Goal: Transaction & Acquisition: Purchase product/service

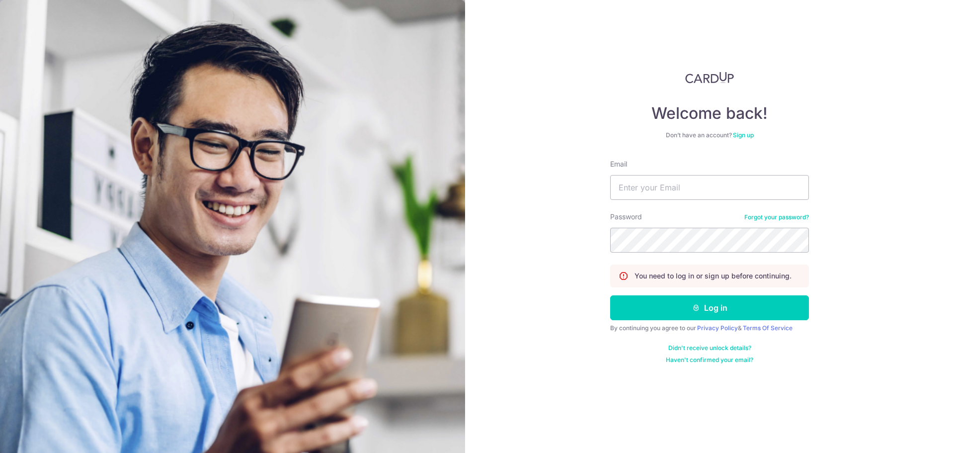
type input "[EMAIL_ADDRESS][DOMAIN_NAME]"
click at [610, 295] on button "Log in" at bounding box center [709, 307] width 199 height 25
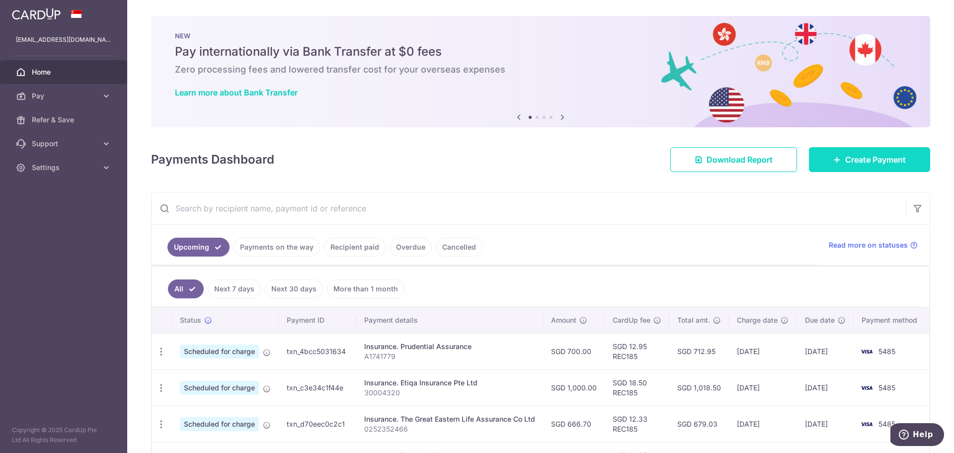
click at [838, 159] on link "Create Payment" at bounding box center [869, 159] width 121 height 25
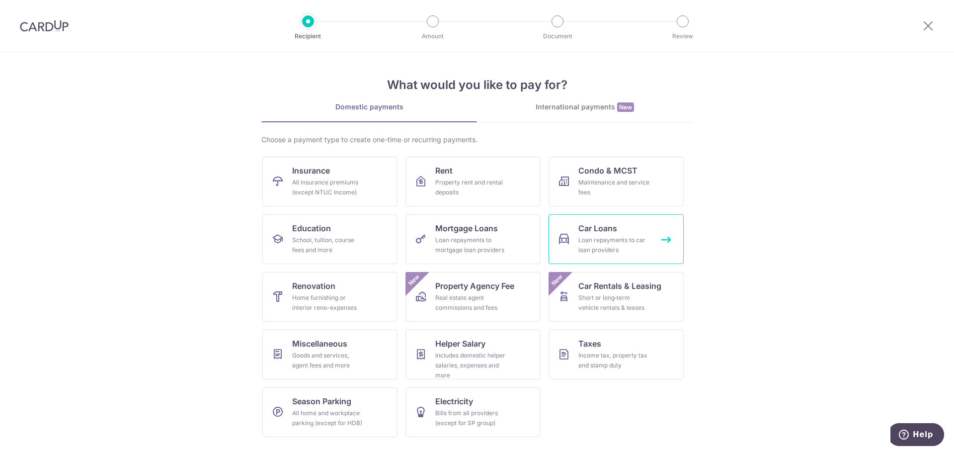
click at [597, 241] on div "Loan repayments to car loan providers" at bounding box center [615, 245] width 72 height 20
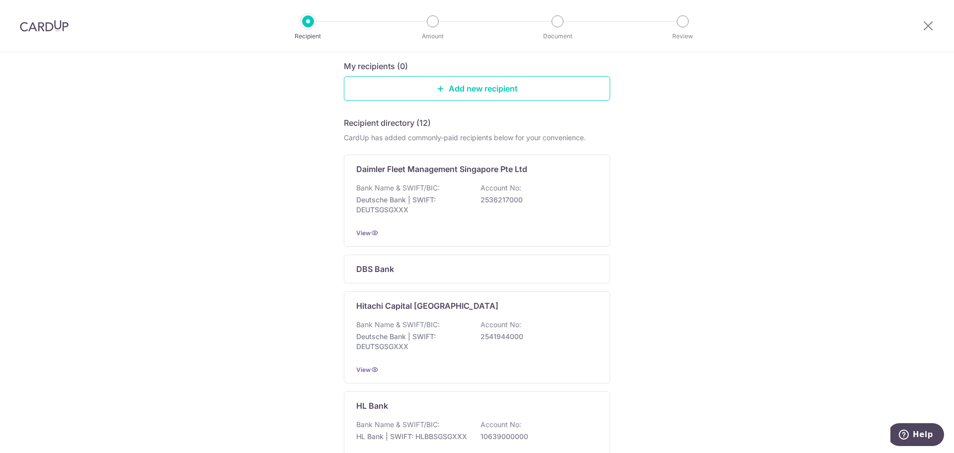
scroll to position [50, 0]
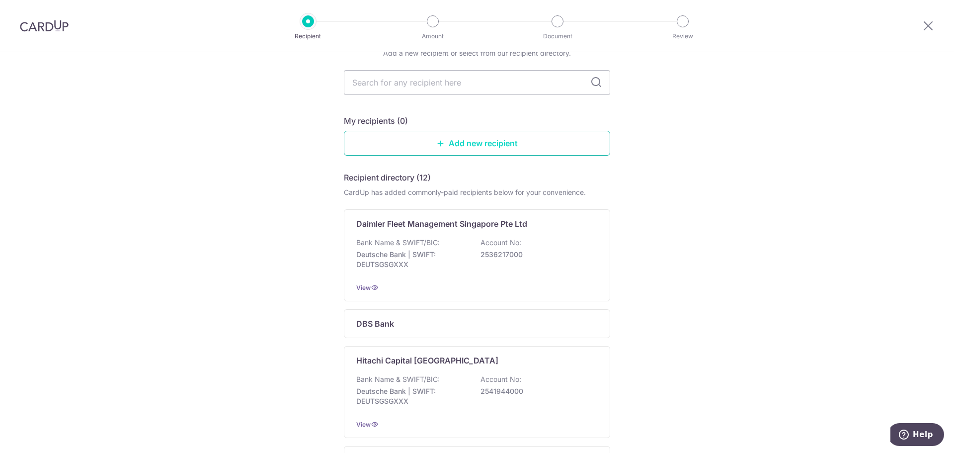
click at [440, 143] on icon at bounding box center [441, 143] width 8 height 8
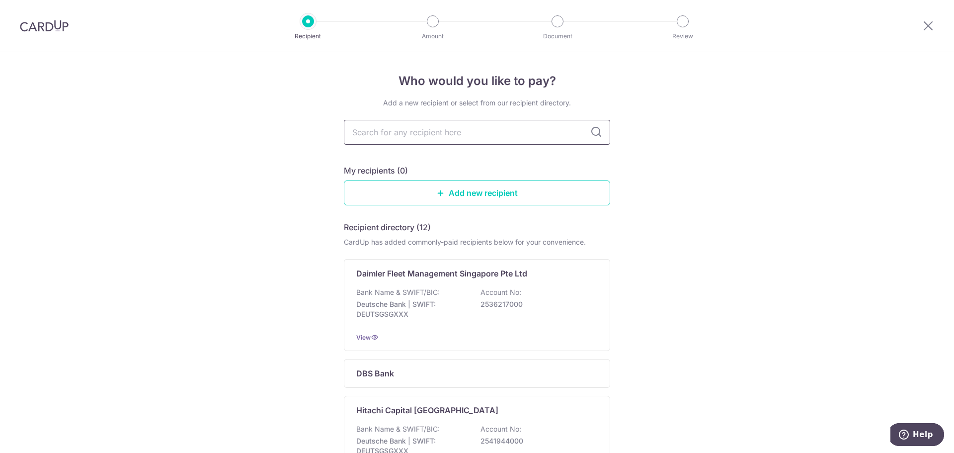
type input "m"
type input "mAY"
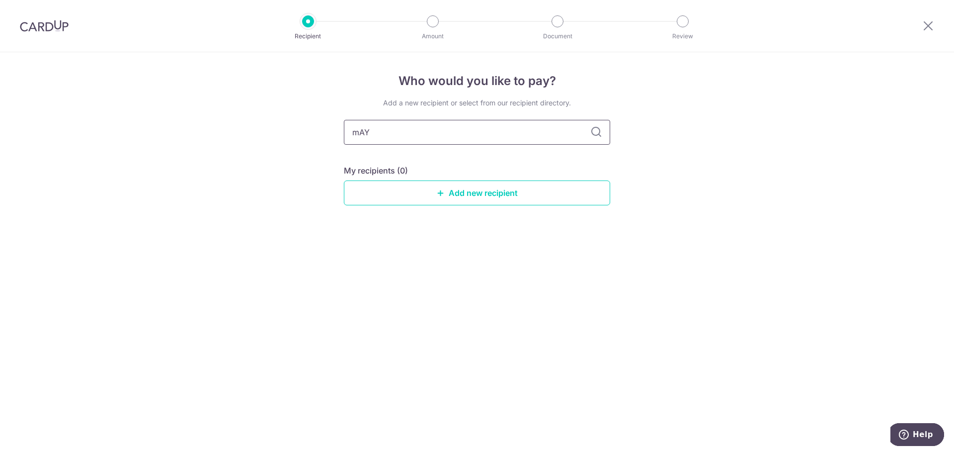
click at [371, 132] on input "mAY" at bounding box center [477, 132] width 266 height 25
click at [435, 186] on link "Add new recipient" at bounding box center [477, 192] width 266 height 25
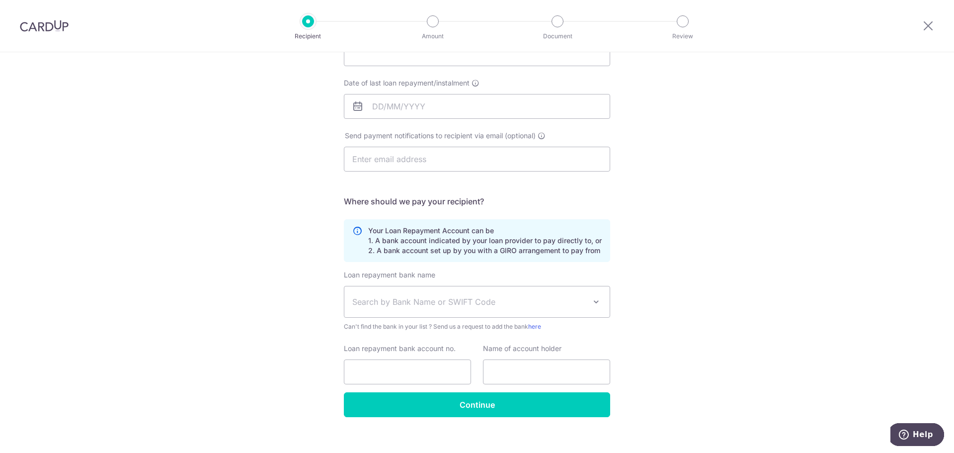
scroll to position [145, 0]
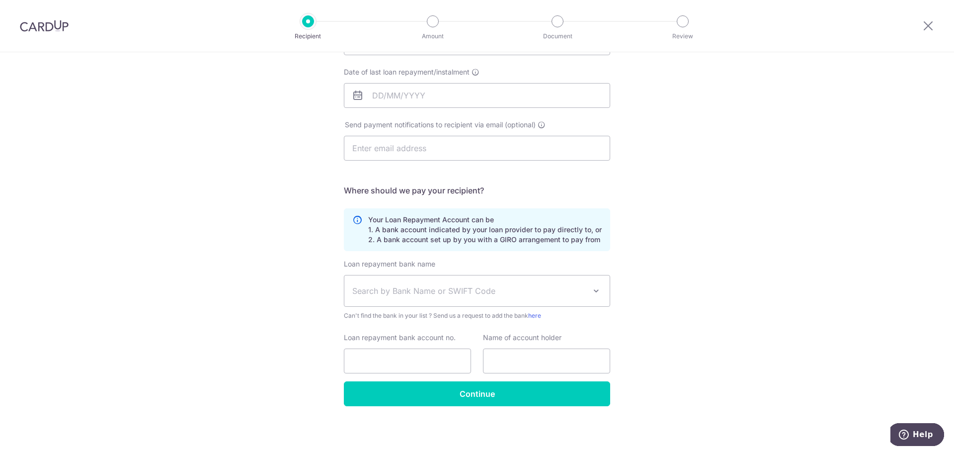
click at [396, 296] on span "Search by Bank Name or SWIFT Code" at bounding box center [469, 291] width 234 height 12
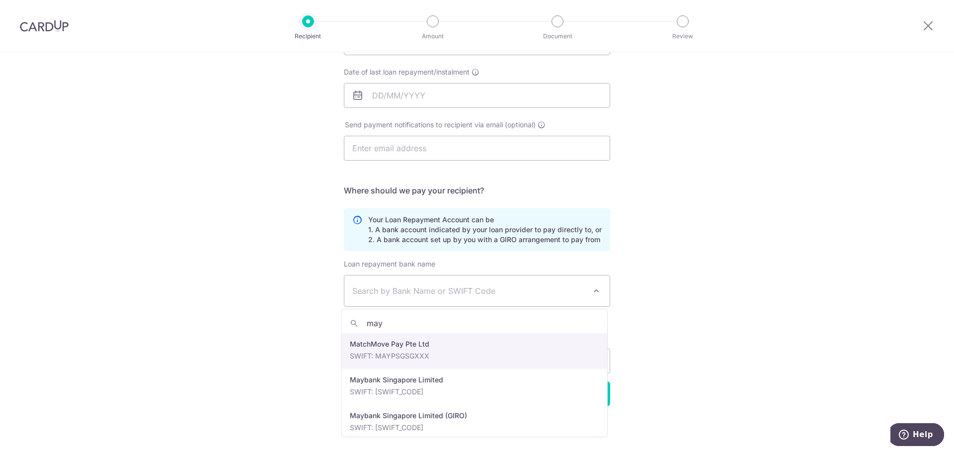
type input "may"
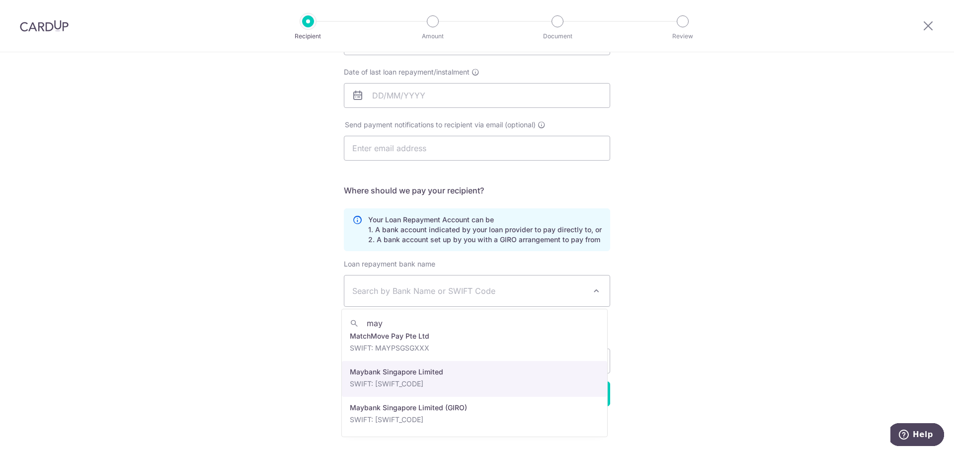
select select "10"
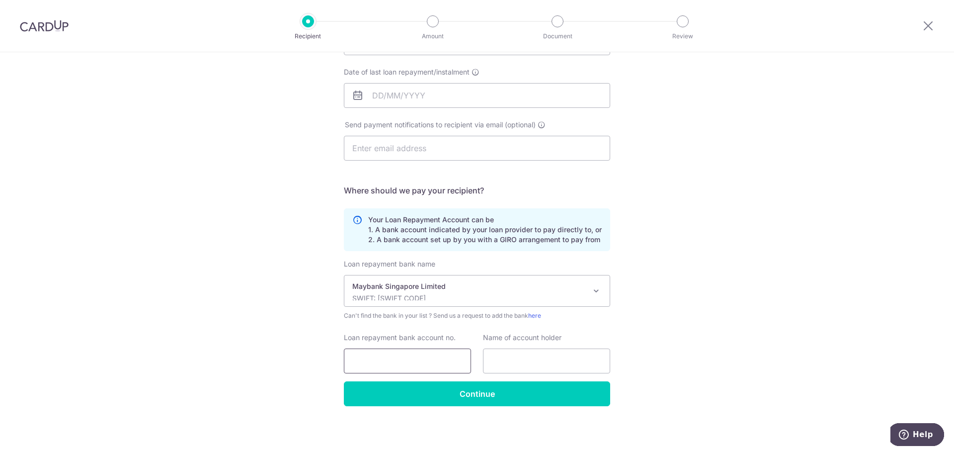
click at [363, 357] on input "Loan repayment bank account no." at bounding box center [407, 360] width 127 height 25
click at [451, 291] on div "Maybank Singapore Limited SWIFT: MBBESGS2XXX" at bounding box center [469, 290] width 234 height 19
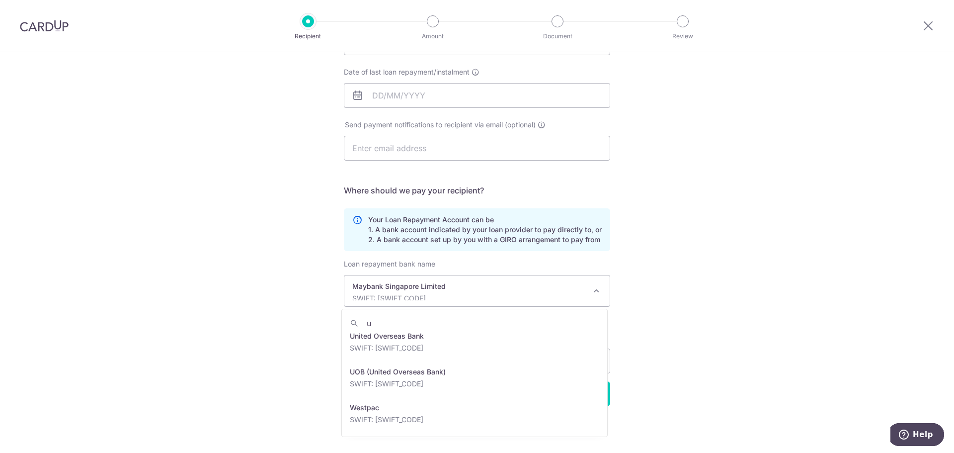
scroll to position [0, 0]
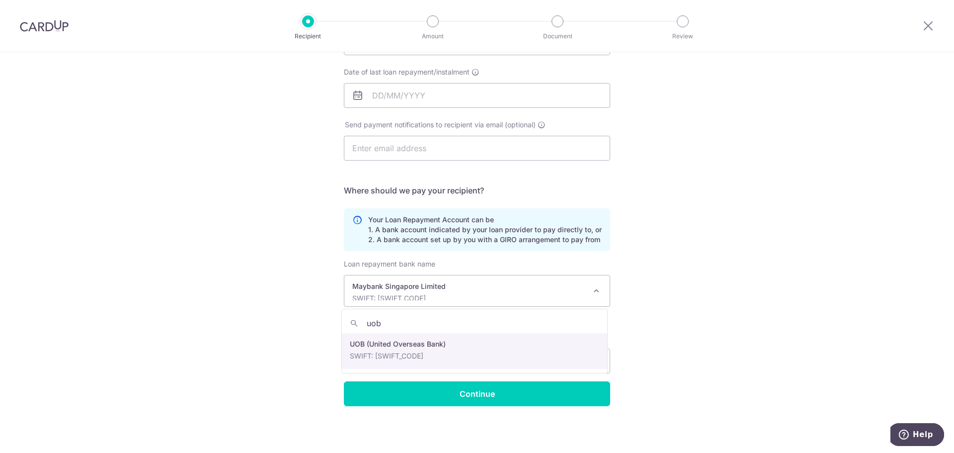
type input "uob"
select select "18"
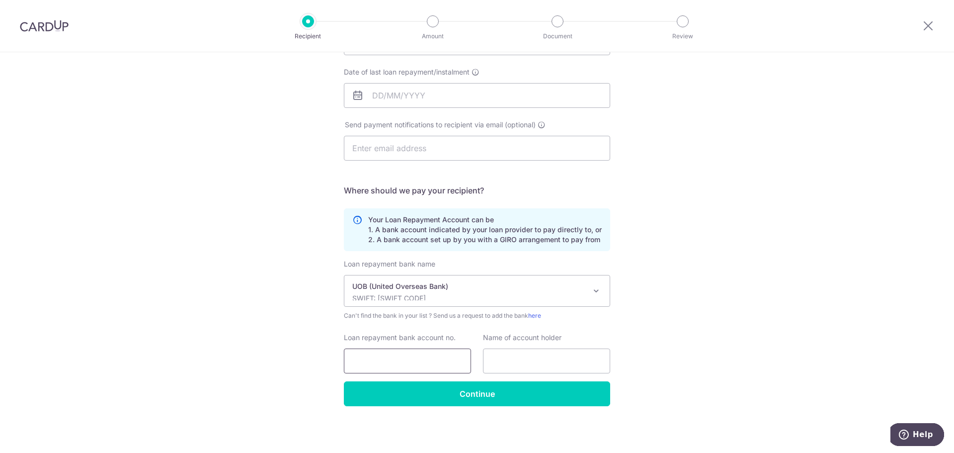
click at [403, 357] on input "Loan repayment bank account no." at bounding box center [407, 360] width 127 height 25
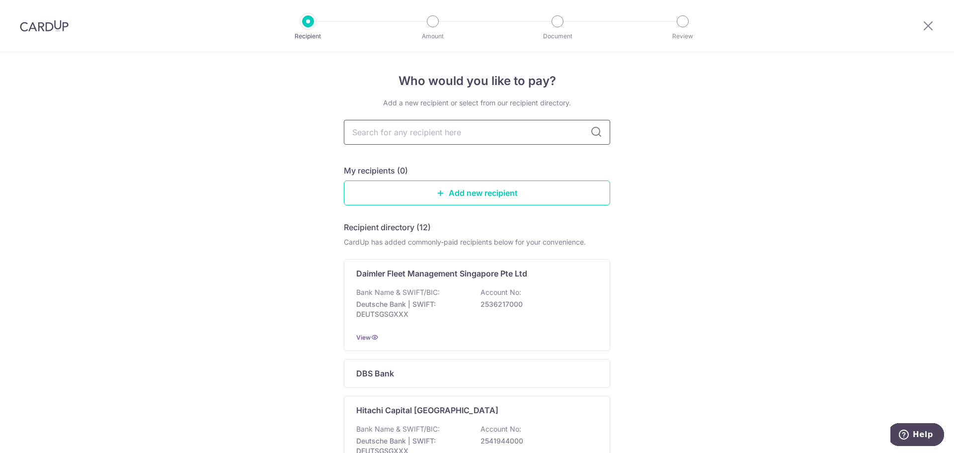
click at [403, 137] on input "text" at bounding box center [477, 132] width 266 height 25
type input "uob"
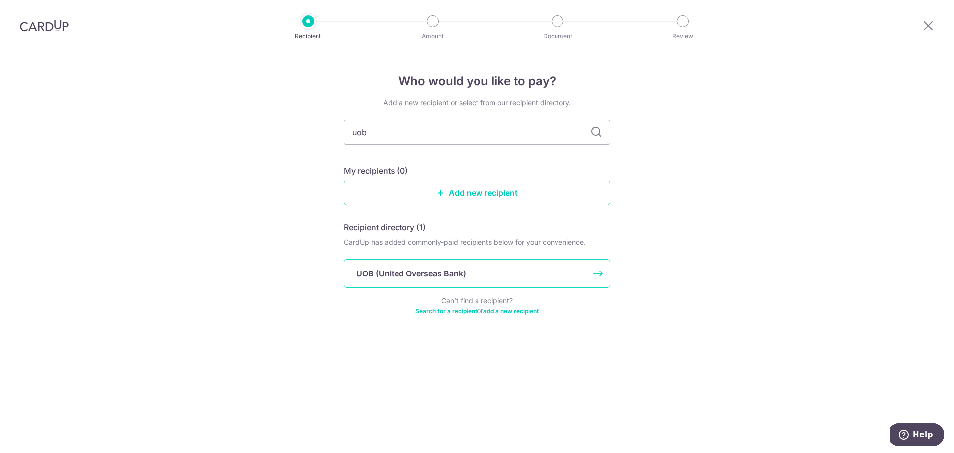
click at [393, 271] on p "UOB (United Overseas Bank)" at bounding box center [411, 273] width 110 height 12
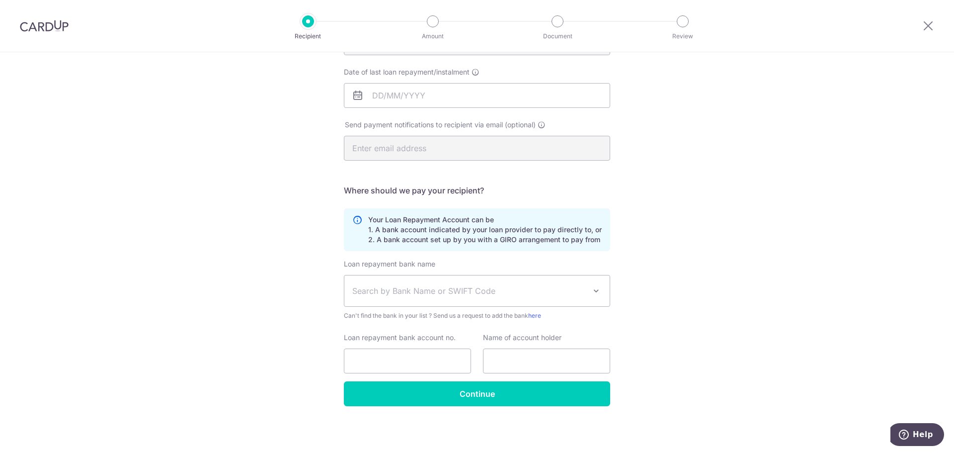
scroll to position [46, 0]
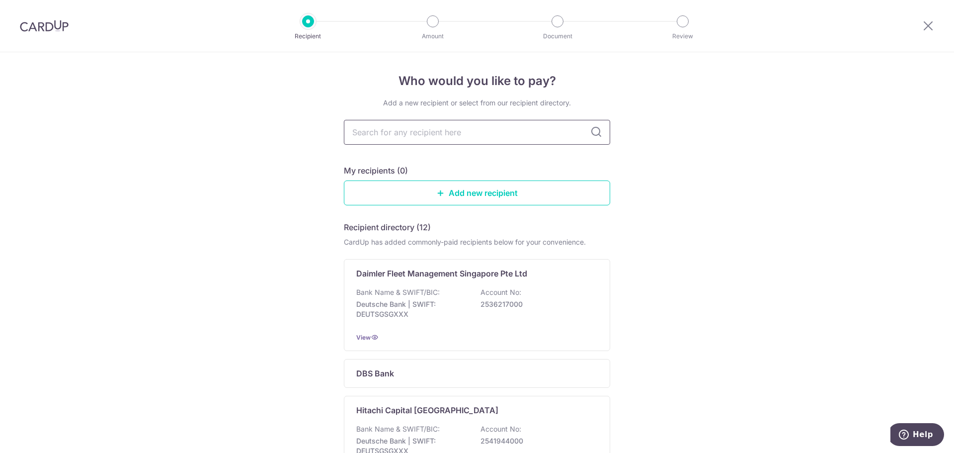
click at [410, 137] on input "text" at bounding box center [477, 132] width 266 height 25
type input "maybank"
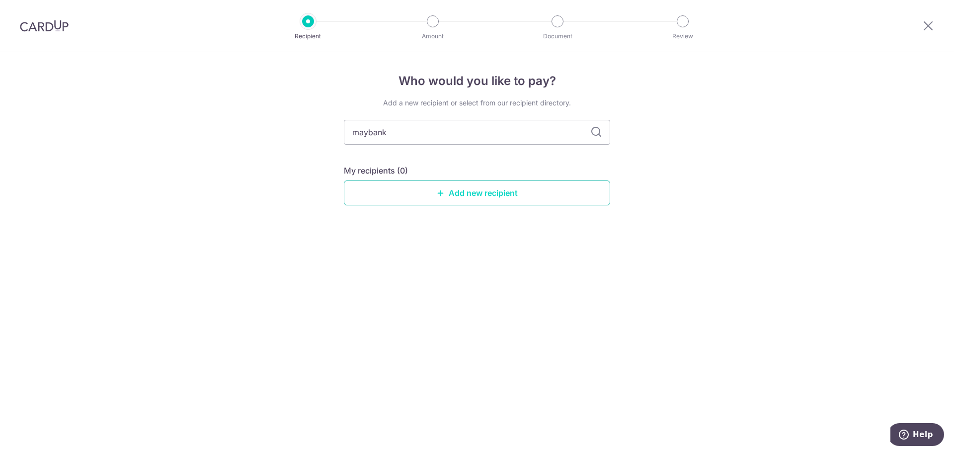
click at [461, 199] on link "Add new recipient" at bounding box center [477, 192] width 266 height 25
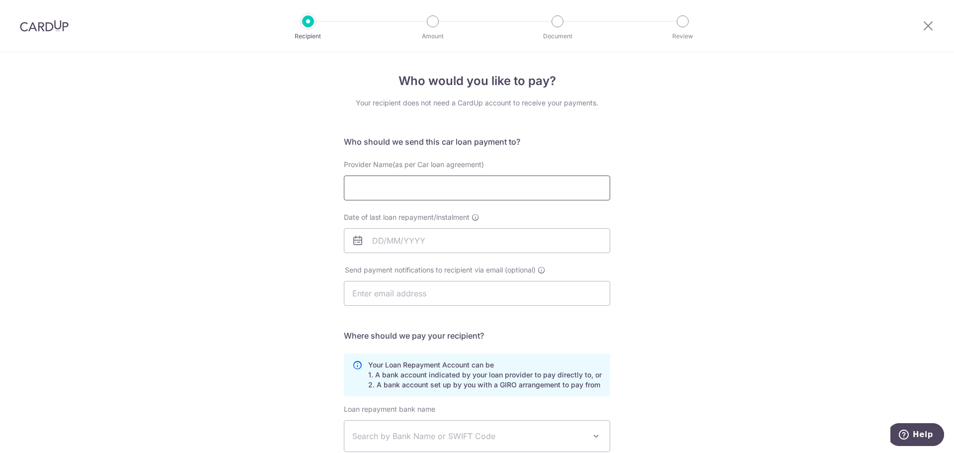
click at [438, 189] on input "Provider Name(as per Car loan agreement)" at bounding box center [477, 187] width 266 height 25
click at [689, 233] on div "Who would you like to pay? Your recipient does not need a CardUp account to rec…" at bounding box center [477, 325] width 954 height 546
click at [445, 187] on input "Provider Name(as per Car loan agreement)" at bounding box center [477, 187] width 266 height 25
type input "Maybank"
click at [200, 178] on div "Who would you like to pay? Your recipient does not need a CardUp account to rec…" at bounding box center [477, 325] width 954 height 546
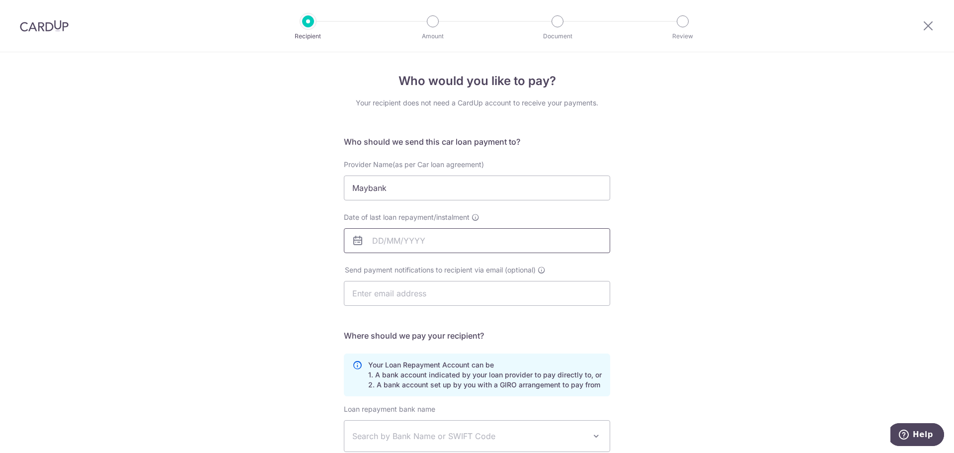
click at [386, 246] on input "Date of last loan repayment/instalment" at bounding box center [477, 240] width 266 height 25
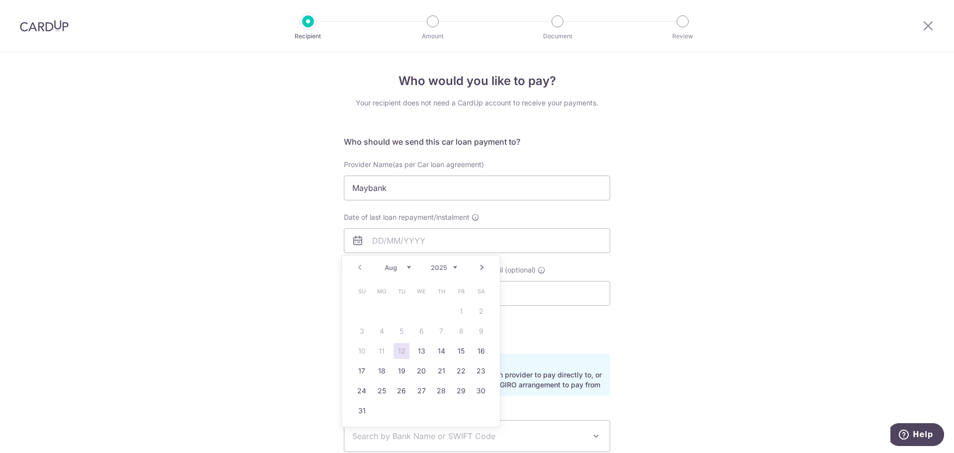
click at [458, 264] on div "Prev Next Aug Sep Oct Nov Dec 2025 2026 2027 2028 2029 2030 2031 2032 2033 2034…" at bounding box center [421, 268] width 158 height 24
click at [454, 266] on select "2025 2026 2027 2028 2029 2030 2031 2032 2033 2034 2035" at bounding box center [444, 267] width 26 height 8
click at [439, 332] on link "6" at bounding box center [441, 331] width 16 height 16
type input "06/08/2026"
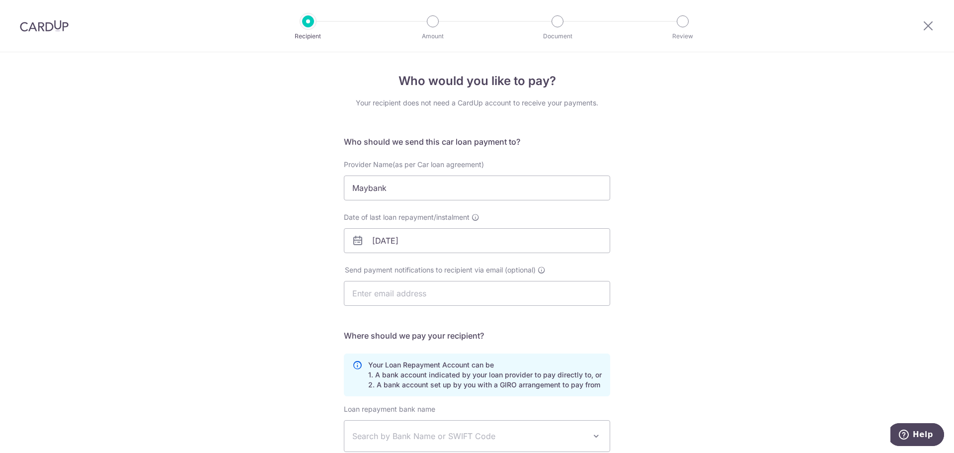
click at [307, 295] on div "Who would you like to pay? Your recipient does not need a CardUp account to rec…" at bounding box center [477, 325] width 954 height 546
click at [373, 291] on input "text" at bounding box center [477, 293] width 266 height 25
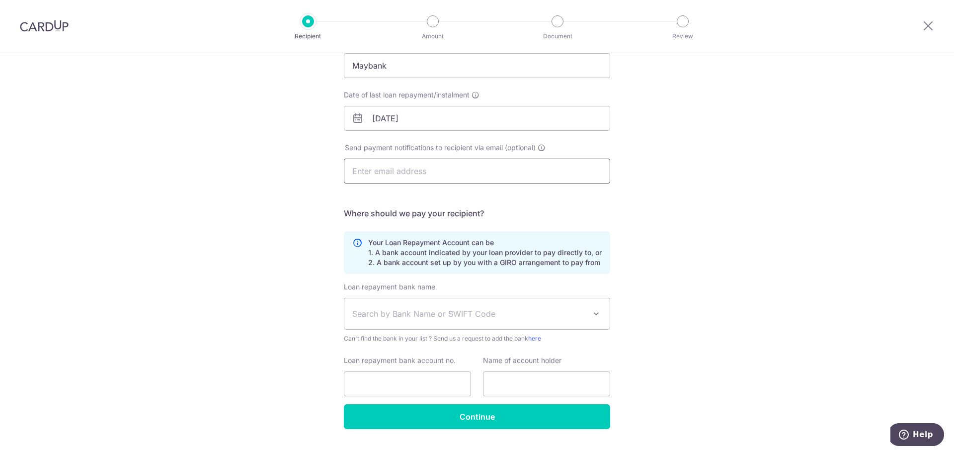
scroll to position [145, 0]
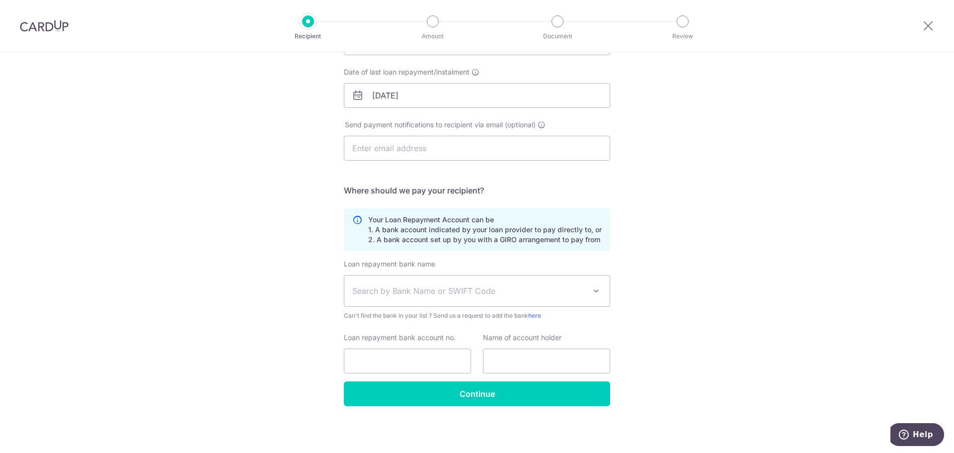
click at [385, 295] on span "Search by Bank Name or SWIFT Code" at bounding box center [469, 291] width 234 height 12
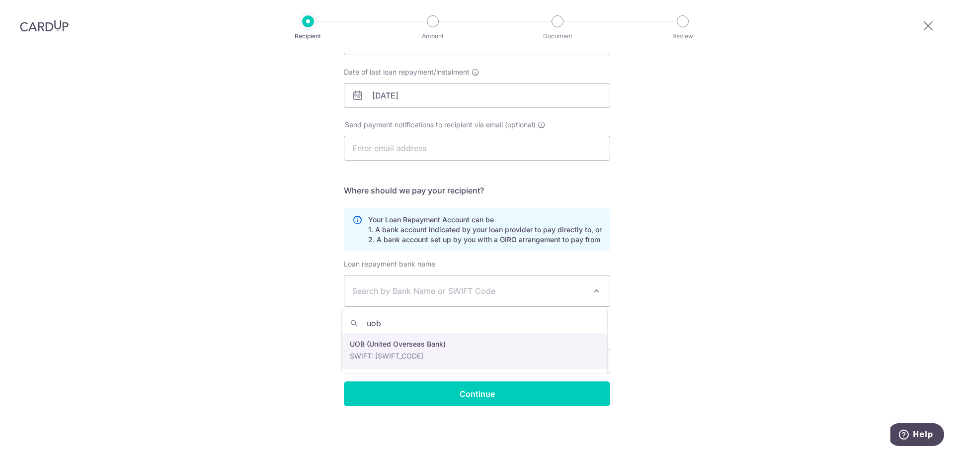
type input "uob"
select select "18"
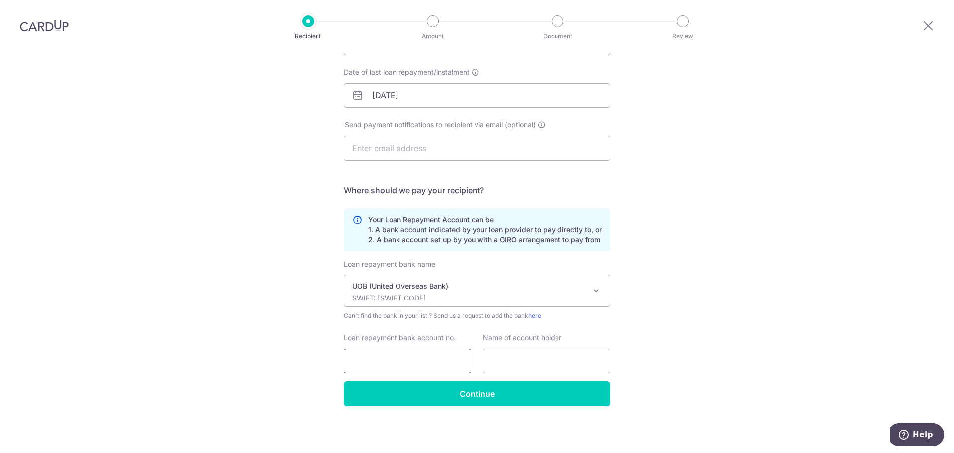
click at [385, 355] on input "Loan repayment bank account no." at bounding box center [407, 360] width 127 height 25
click at [495, 361] on input "text" at bounding box center [546, 360] width 127 height 25
type input "Yeo Yin Pin Daniel"
click at [235, 323] on div "Who would you like to pay? Your recipient does not need a CardUp account to rec…" at bounding box center [477, 180] width 954 height 546
click at [385, 357] on input "Loan repayment bank account no." at bounding box center [407, 360] width 127 height 25
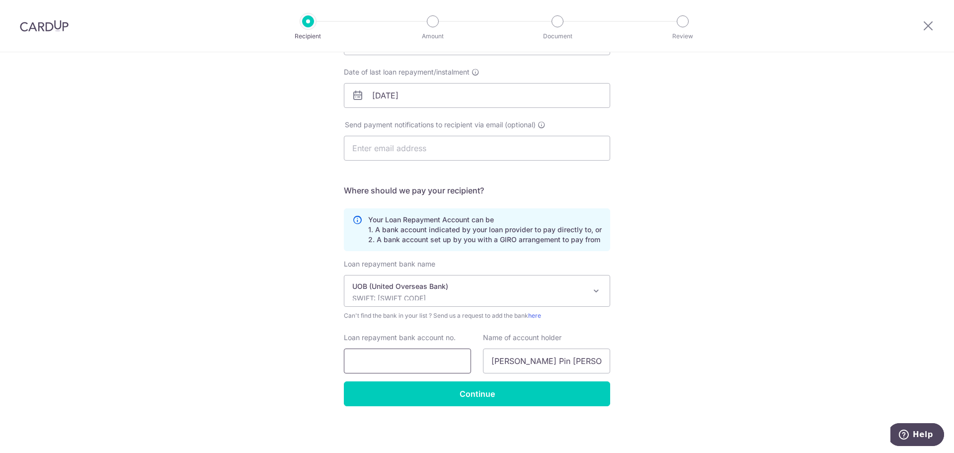
paste input "348-315-683-7"
click at [352, 362] on input "348-315-683-7" at bounding box center [407, 360] width 127 height 25
click at [370, 362] on input "348-315-683-7" at bounding box center [407, 360] width 127 height 25
click at [381, 360] on input "348315-683-7" at bounding box center [407, 360] width 127 height 25
click at [398, 361] on input "348315683-7" at bounding box center [407, 360] width 127 height 25
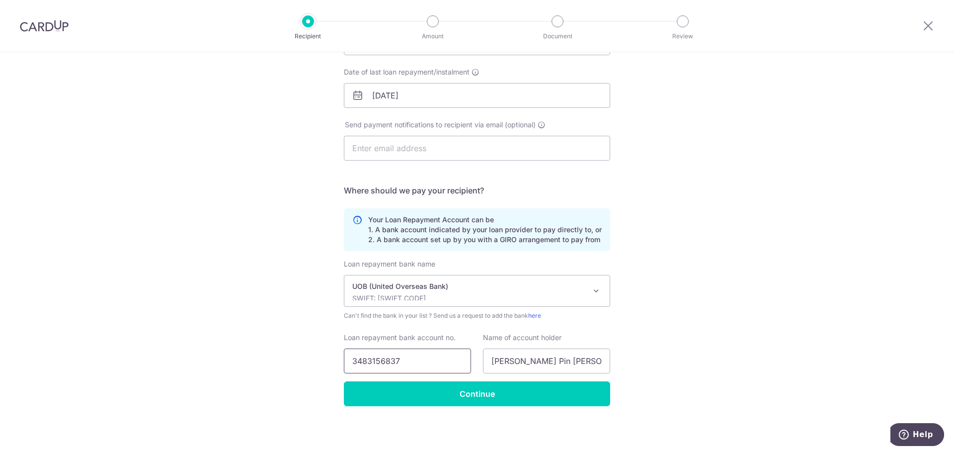
type input "3483156837"
click at [300, 337] on div "Who would you like to pay? Your recipient does not need a CardUp account to rec…" at bounding box center [477, 180] width 954 height 546
click at [434, 398] on input "Continue" at bounding box center [477, 393] width 266 height 25
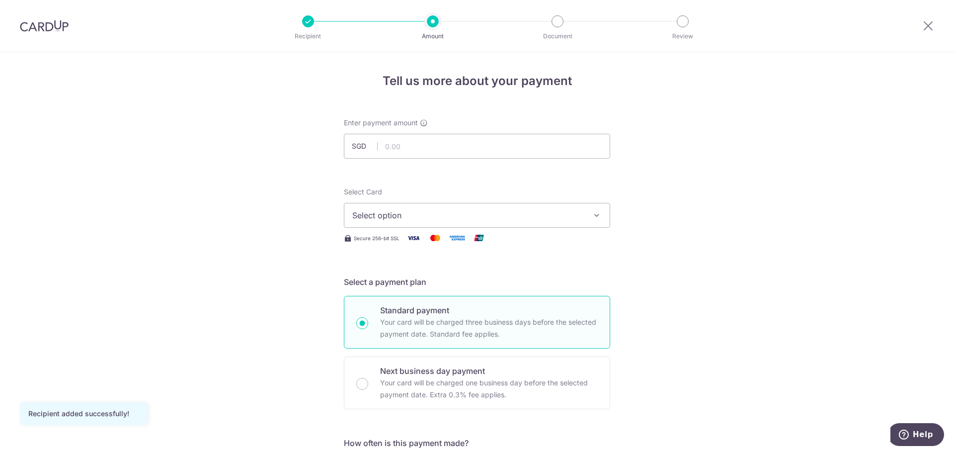
click at [425, 138] on input "text" at bounding box center [477, 146] width 266 height 25
type input "2,562.00"
click at [429, 212] on span "Select option" at bounding box center [468, 215] width 232 height 12
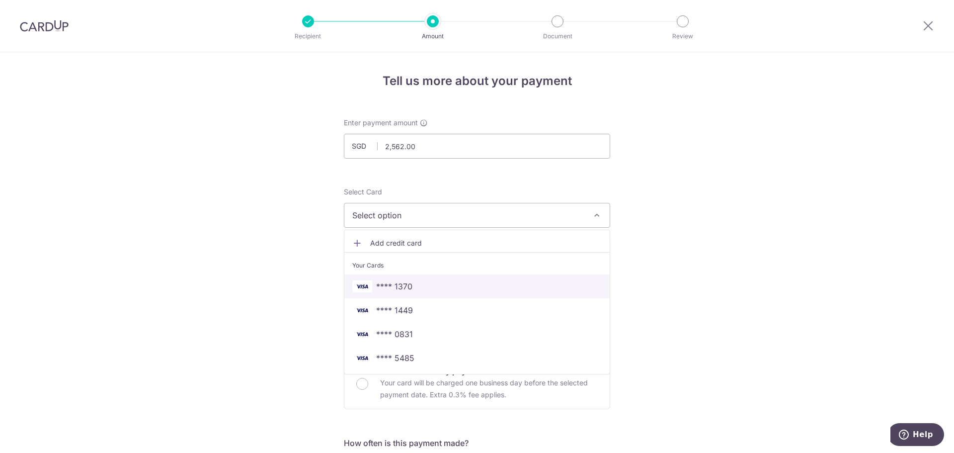
click at [427, 286] on span "**** 1370" at bounding box center [477, 286] width 250 height 12
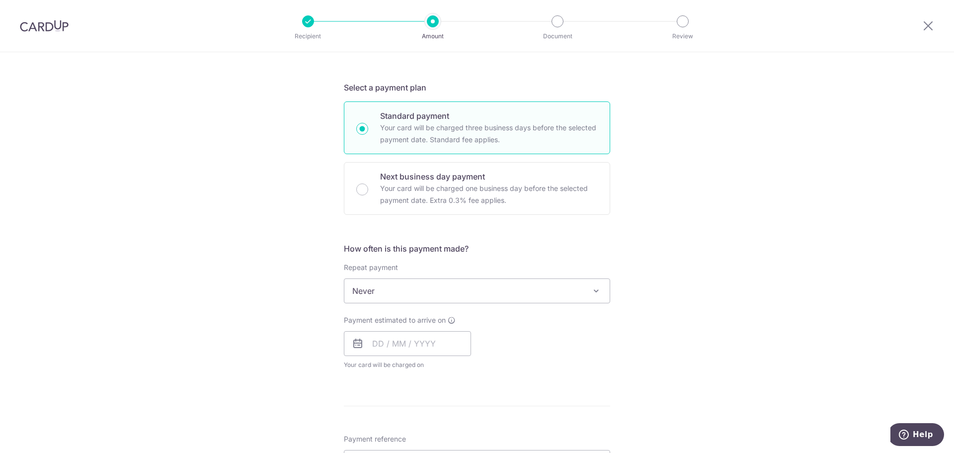
scroll to position [199, 0]
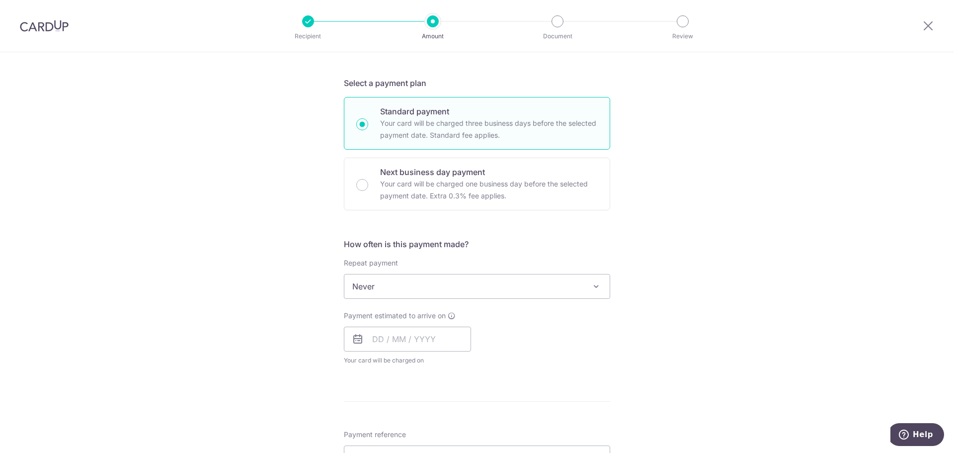
click at [378, 286] on span "Never" at bounding box center [477, 286] width 265 height 24
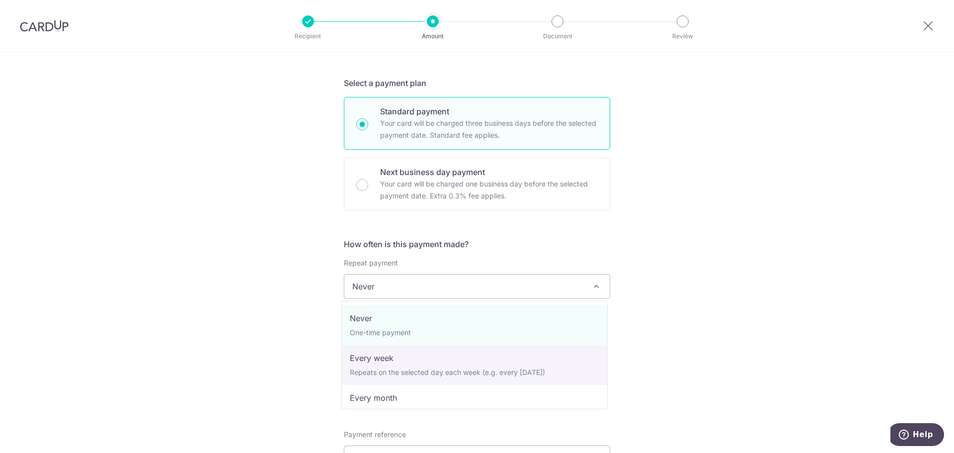
scroll to position [50, 0]
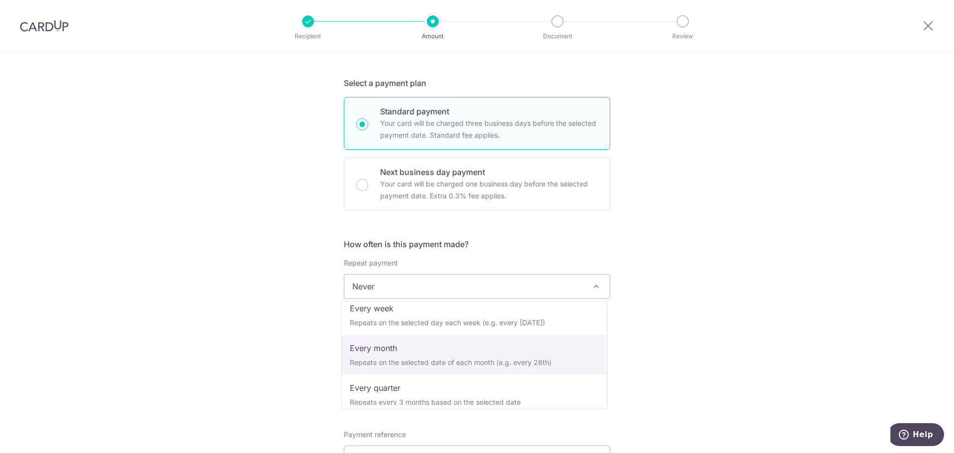
select select "3"
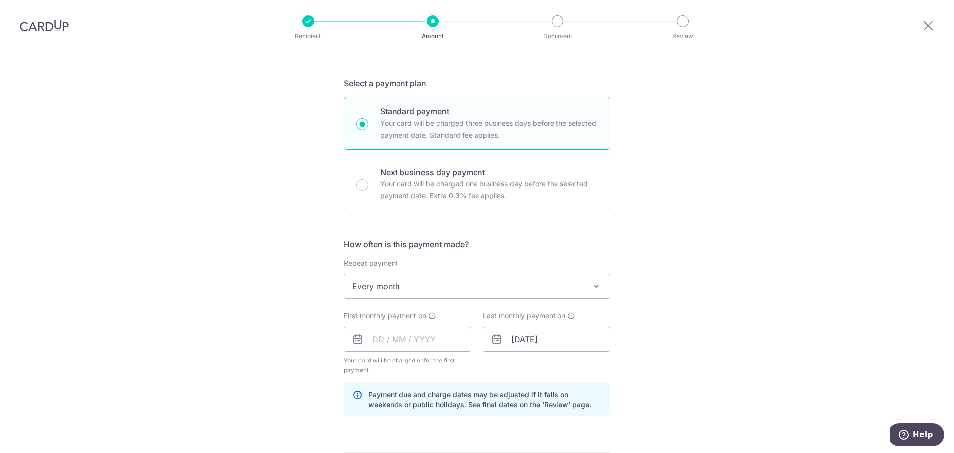
scroll to position [249, 0]
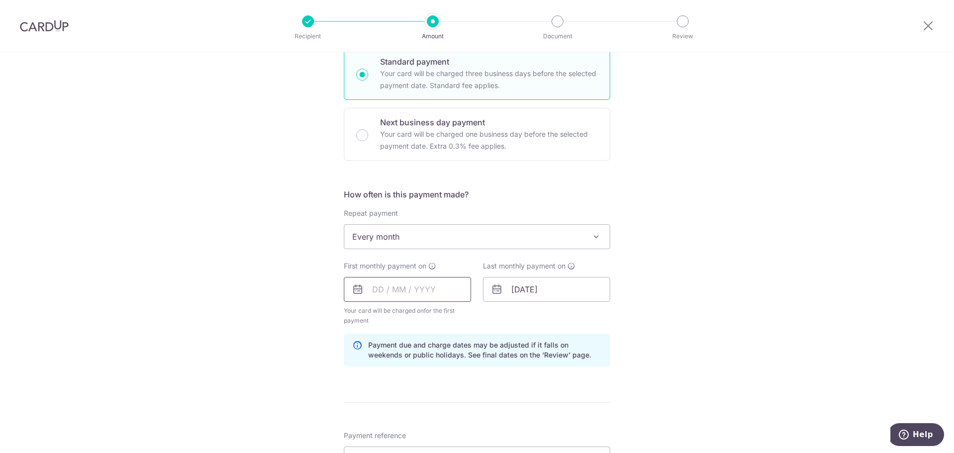
click at [379, 291] on input "text" at bounding box center [407, 289] width 127 height 25
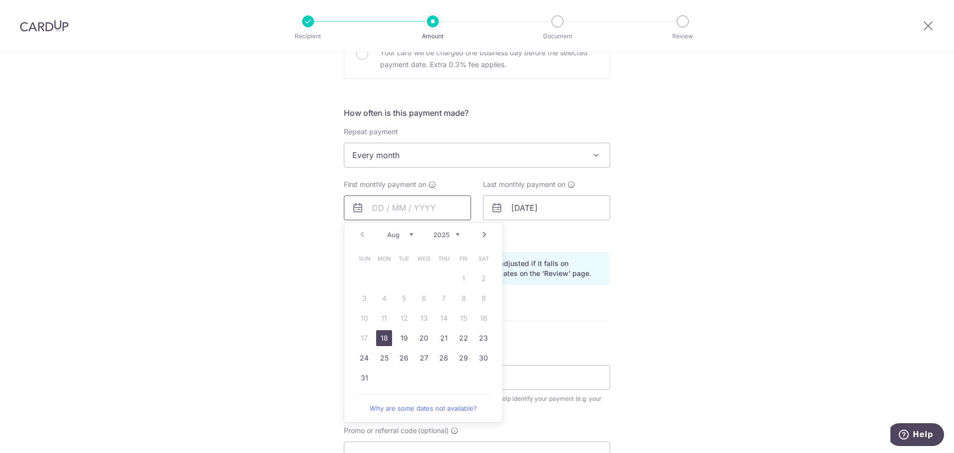
scroll to position [348, 0]
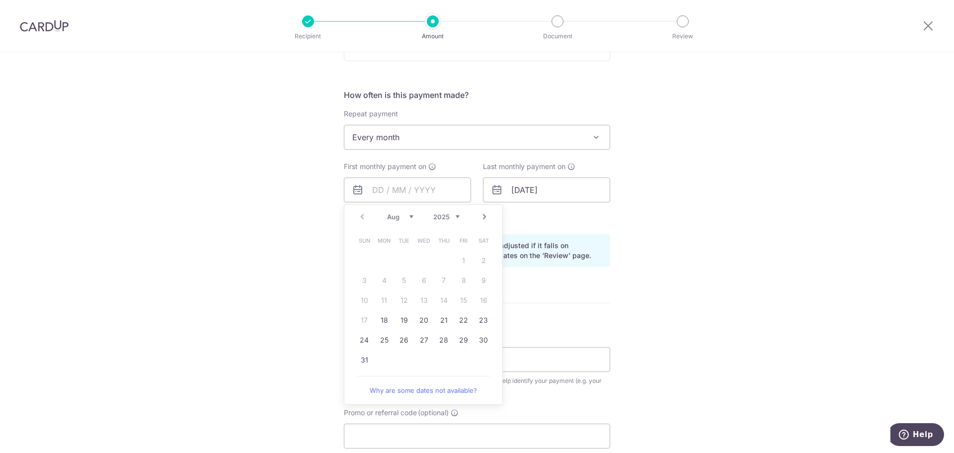
click at [482, 216] on link "Next" at bounding box center [485, 217] width 12 height 12
click at [362, 218] on link "Prev" at bounding box center [362, 217] width 12 height 12
click at [399, 340] on link "26" at bounding box center [404, 340] width 16 height 16
type input "26/08/2025"
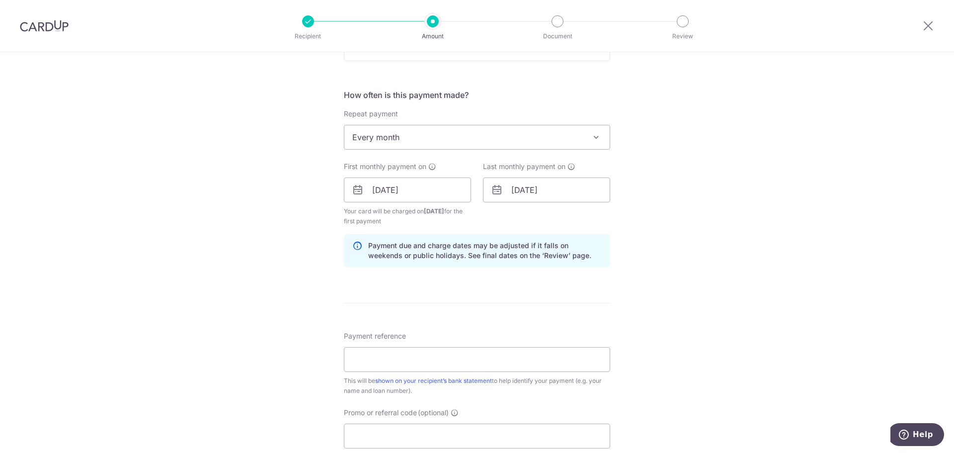
click at [284, 270] on div "Tell us more about your payment Enter payment amount SGD 2,562.00 2562.00 Recip…" at bounding box center [477, 179] width 954 height 950
click at [295, 253] on div "Tell us more about your payment Enter payment amount SGD 2,562.00 2562.00 Recip…" at bounding box center [477, 179] width 954 height 950
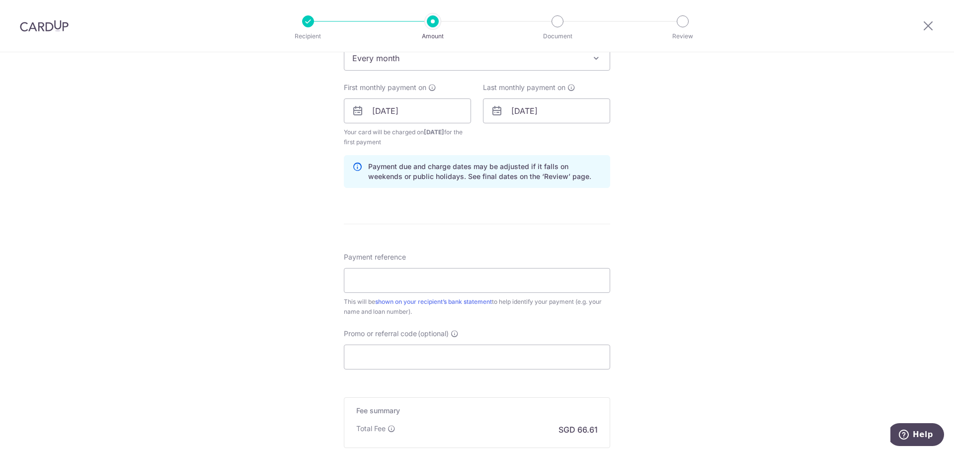
scroll to position [447, 0]
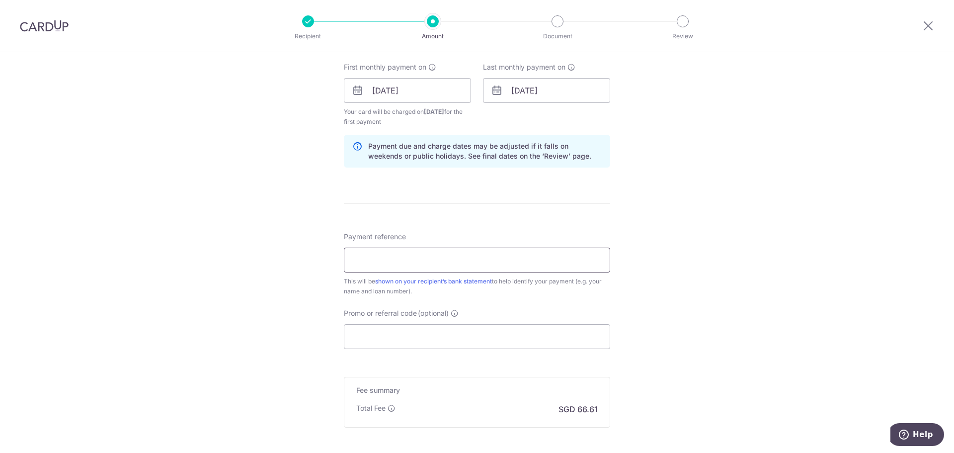
click at [361, 256] on input "Payment reference" at bounding box center [477, 260] width 266 height 25
click at [289, 269] on div "Tell us more about your payment Enter payment amount SGD 2,562.00 2562.00 Recip…" at bounding box center [477, 80] width 954 height 950
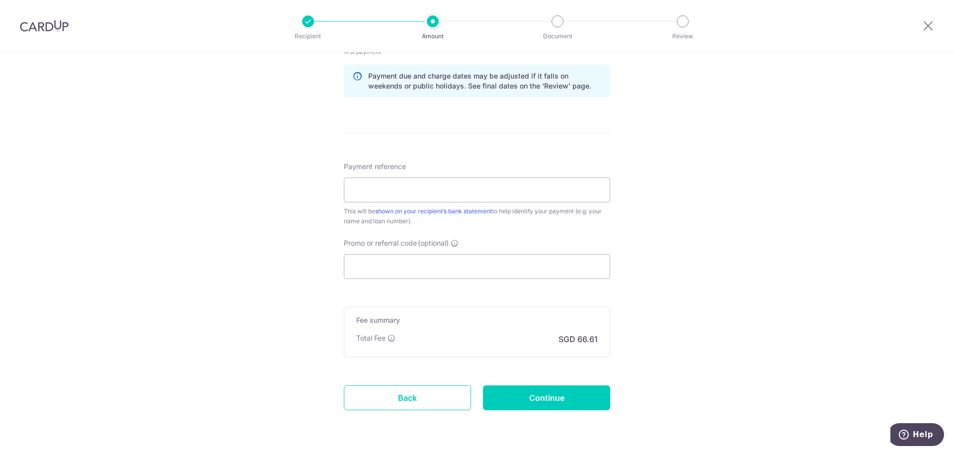
scroll to position [500, 0]
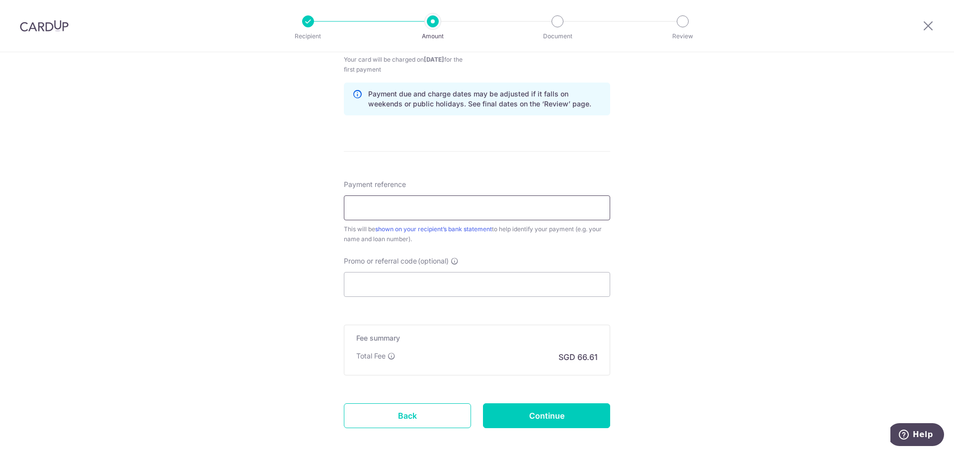
click at [367, 204] on input "Payment reference" at bounding box center [477, 207] width 266 height 25
type input "44337865173"
click at [361, 290] on input "Promo or referral code (optional)" at bounding box center [477, 284] width 266 height 25
paste input "348-315-683-7"
type input "348-315-683-7"
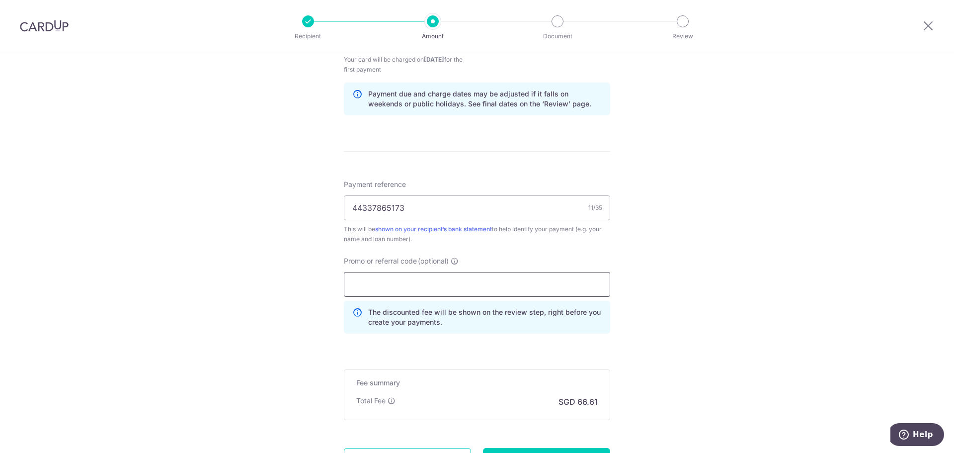
paste input "3HOME25R"
type input "3HOME25R"
click at [302, 311] on div "Tell us more about your payment Enter payment amount SGD 2,562.00 2562.00 Recip…" at bounding box center [477, 50] width 954 height 995
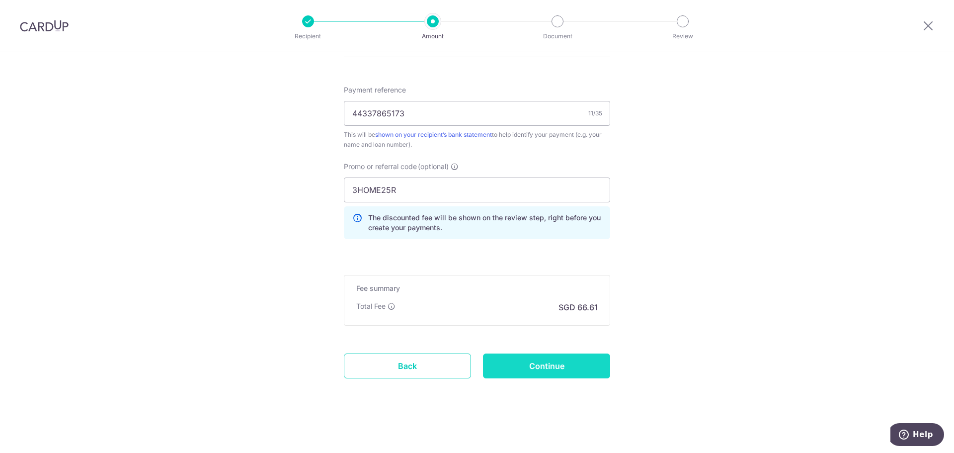
click at [556, 367] on input "Continue" at bounding box center [546, 365] width 127 height 25
type input "Create Schedule"
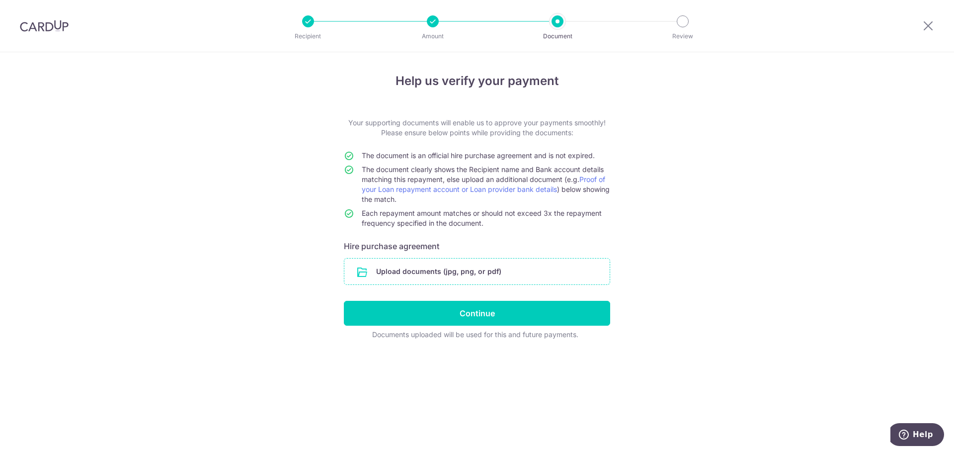
click at [450, 271] on input "file" at bounding box center [477, 272] width 265 height 26
click at [438, 272] on input "file" at bounding box center [477, 272] width 265 height 26
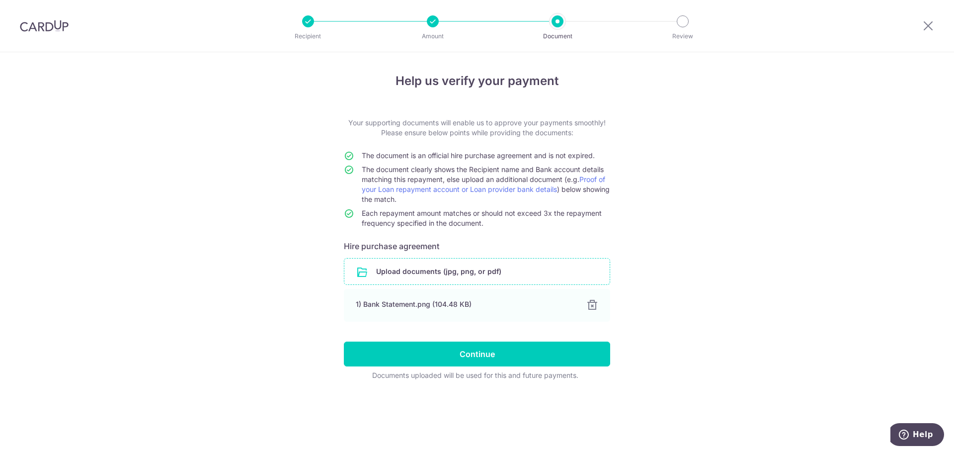
click at [437, 272] on input "file" at bounding box center [477, 272] width 265 height 26
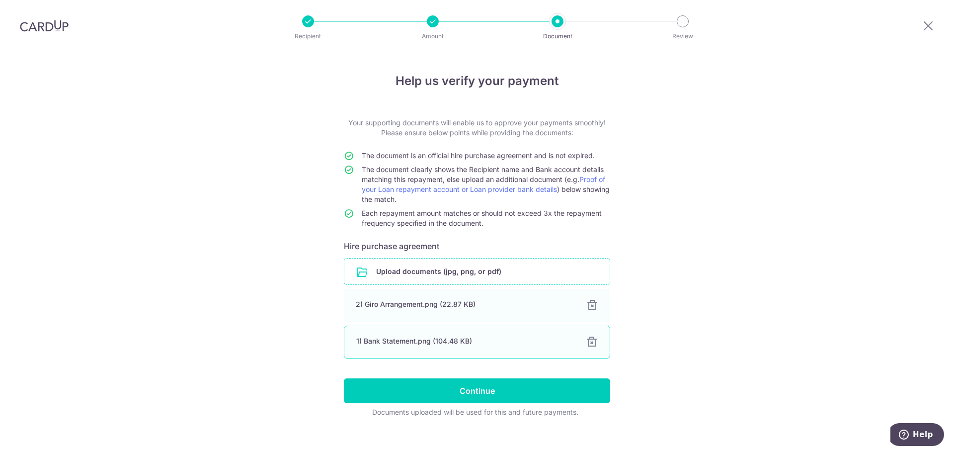
click at [411, 344] on div "1) Bank Statement.png (104.48 KB)" at bounding box center [465, 341] width 218 height 10
click at [413, 270] on input "file" at bounding box center [477, 272] width 265 height 26
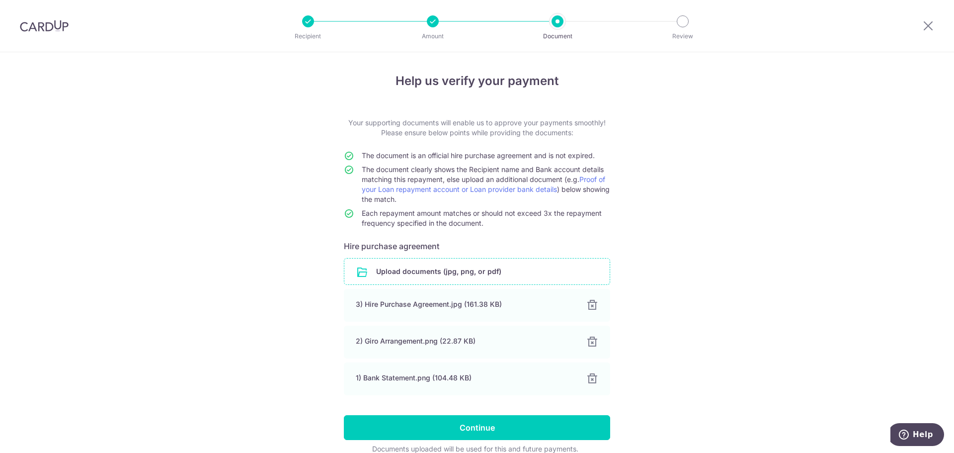
click at [262, 263] on div "Help us verify your payment Your supporting documents will enable us to approve…" at bounding box center [477, 276] width 954 height 448
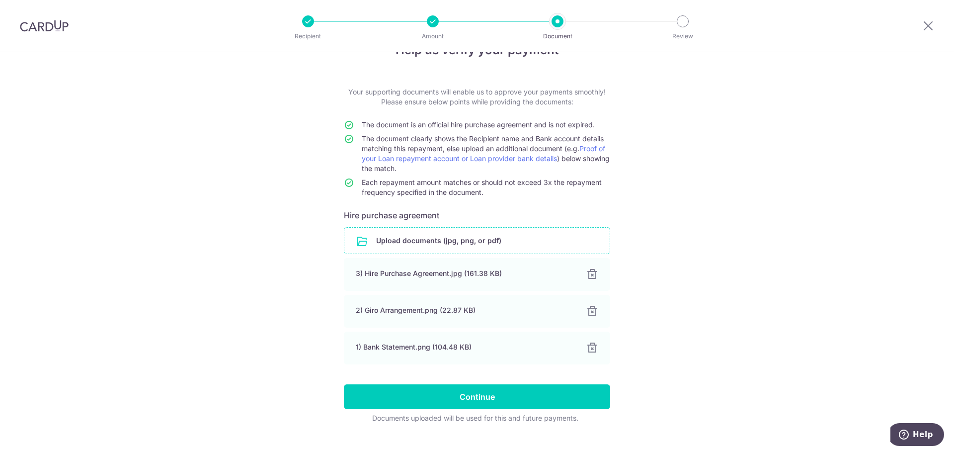
scroll to position [48, 0]
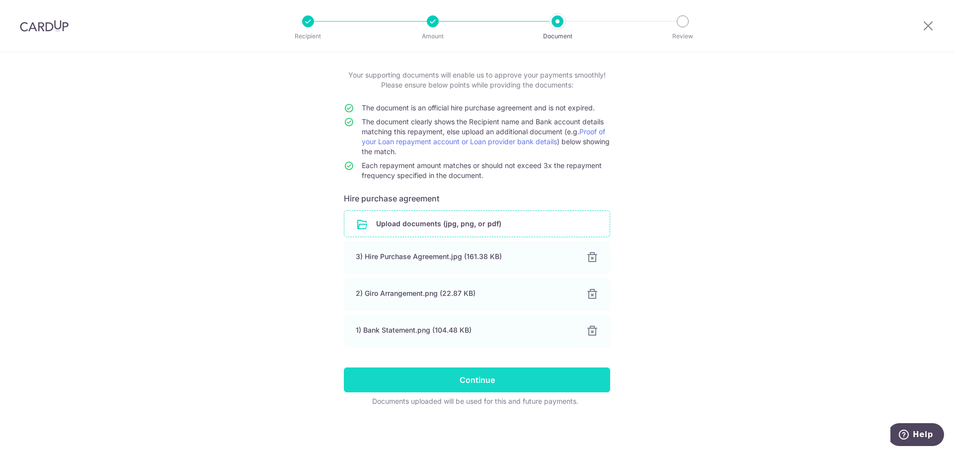
click at [469, 380] on input "Continue" at bounding box center [477, 379] width 266 height 25
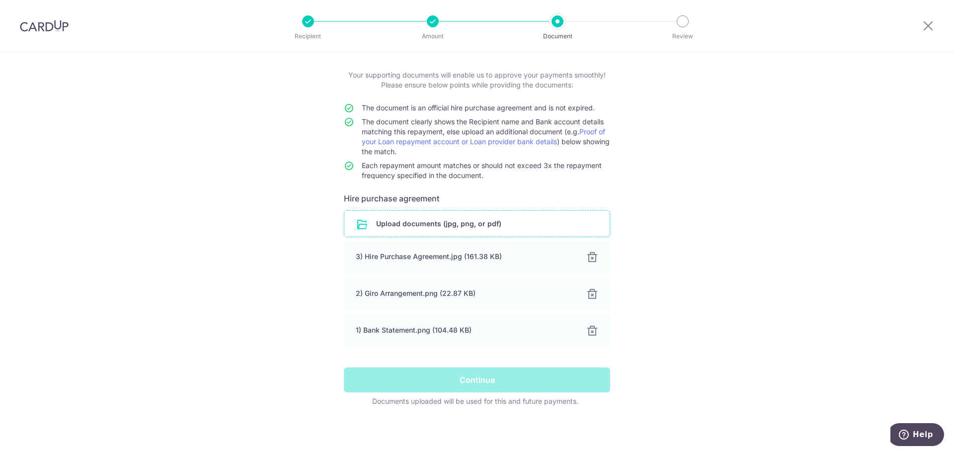
scroll to position [0, 0]
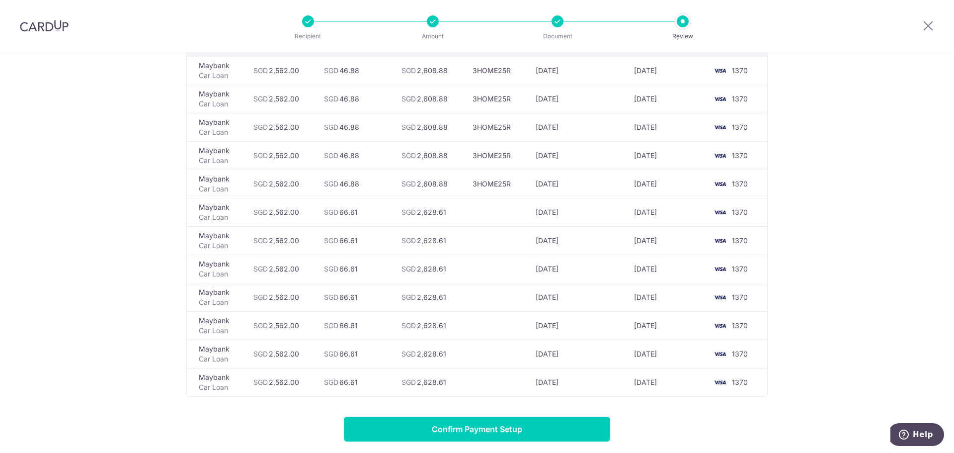
scroll to position [50, 0]
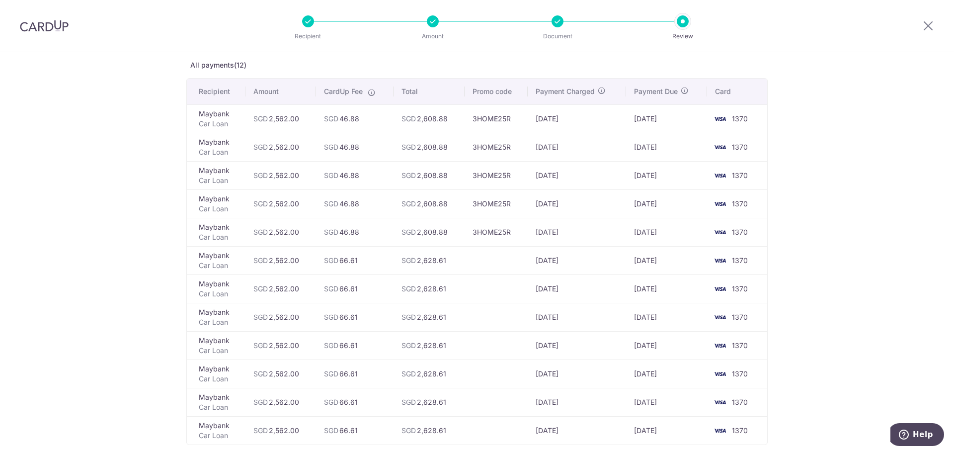
click at [124, 206] on div "Review payment details All payments(12) Recipient Amount CardUp Fee Total Promo…" at bounding box center [477, 306] width 954 height 609
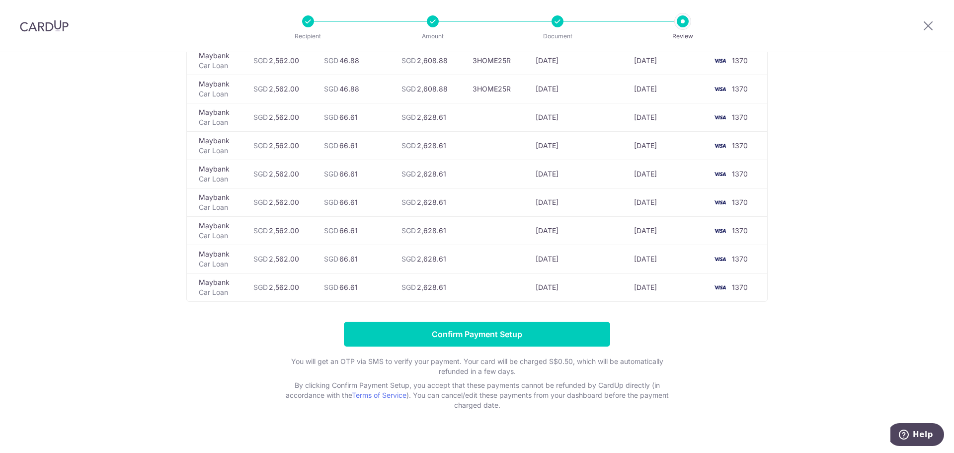
scroll to position [209, 0]
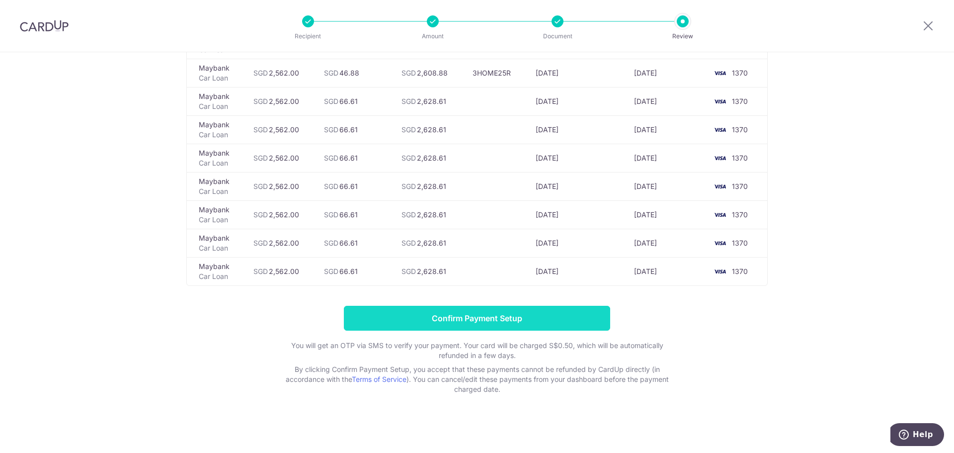
click at [472, 316] on input "Confirm Payment Setup" at bounding box center [477, 318] width 266 height 25
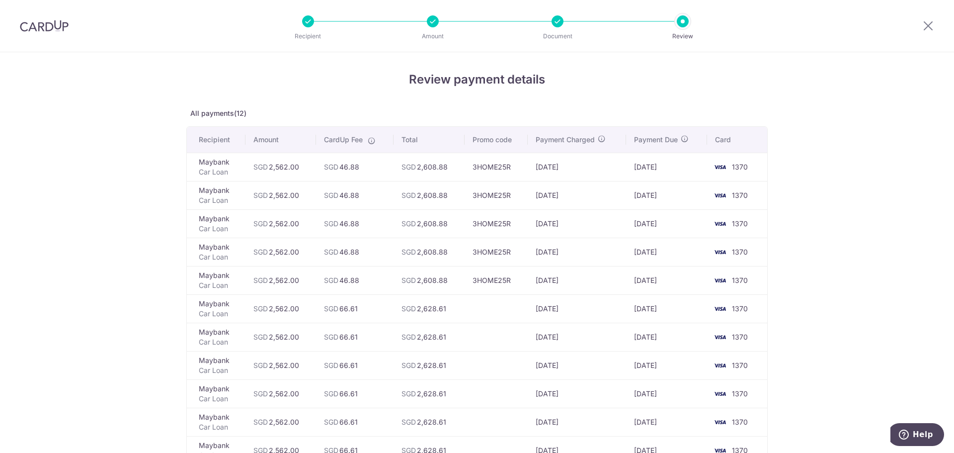
scroll to position [0, 0]
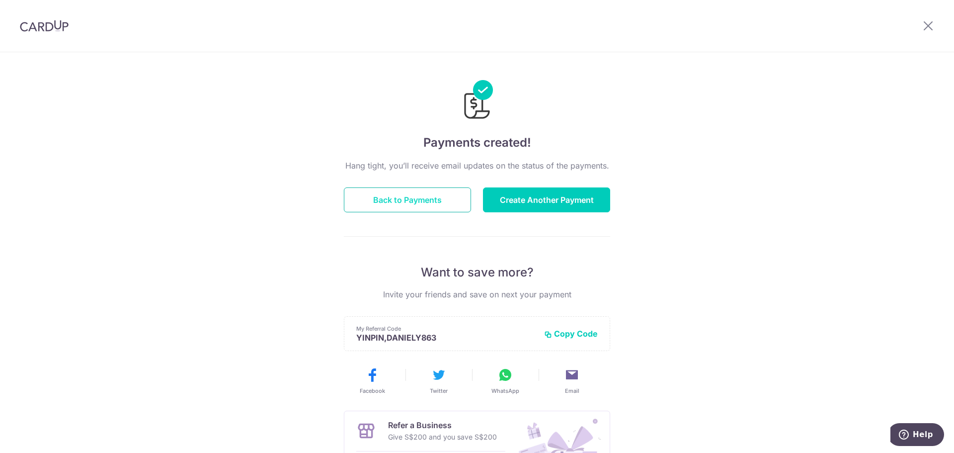
click at [396, 195] on button "Back to Payments" at bounding box center [407, 199] width 127 height 25
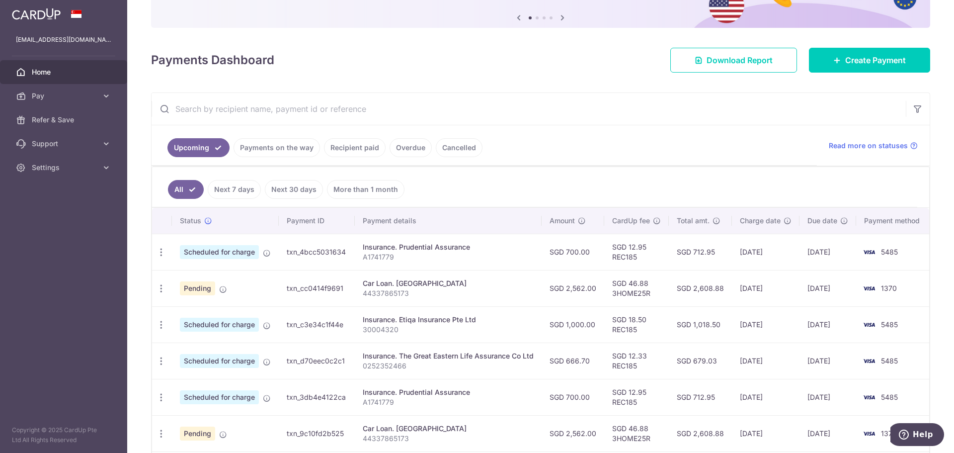
scroll to position [149, 0]
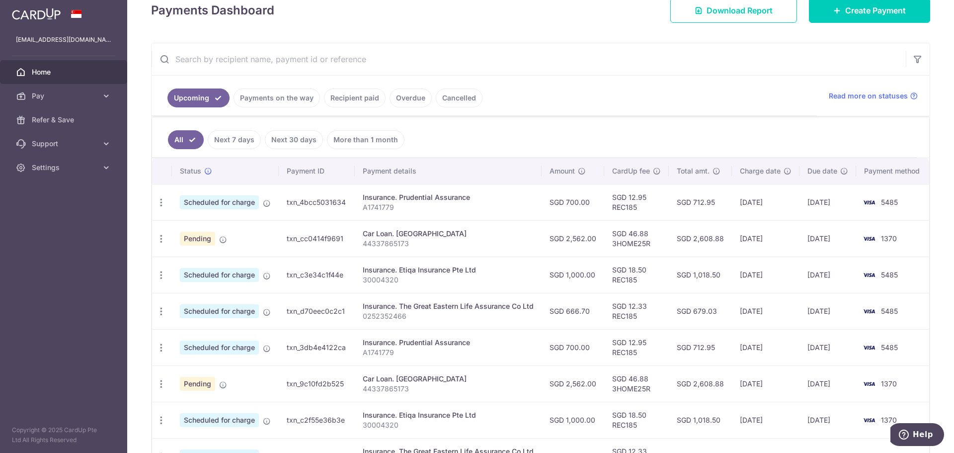
click at [193, 243] on span "Pending" at bounding box center [197, 239] width 35 height 14
click at [162, 208] on icon "button" at bounding box center [161, 202] width 10 height 10
click at [275, 235] on td "Pending" at bounding box center [225, 238] width 107 height 36
click at [473, 239] on p "44337865173" at bounding box center [448, 244] width 171 height 10
drag, startPoint x: 786, startPoint y: 240, endPoint x: 773, endPoint y: 240, distance: 12.9
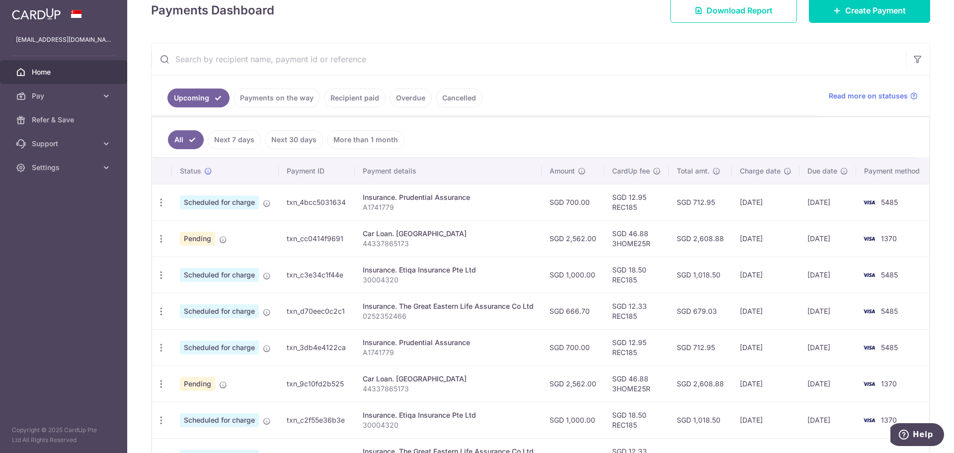
click at [786, 240] on td "[DATE]" at bounding box center [766, 238] width 68 height 36
click at [161, 208] on icon "button" at bounding box center [161, 202] width 10 height 10
click at [207, 264] on span "Update payment" at bounding box center [214, 266] width 68 height 12
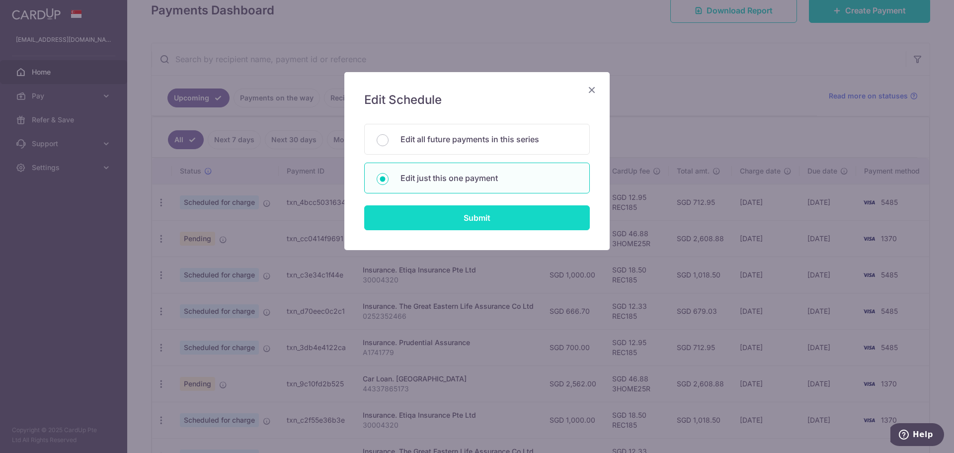
click at [481, 213] on input "Submit" at bounding box center [477, 217] width 226 height 25
radio input "true"
type input "2,562.00"
type input "[DATE]"
type input "44337865173"
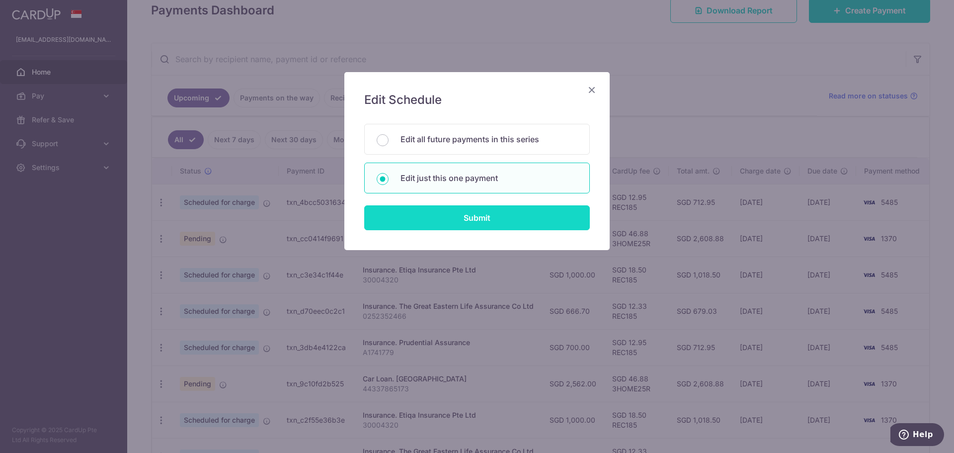
type input "3HOME25R"
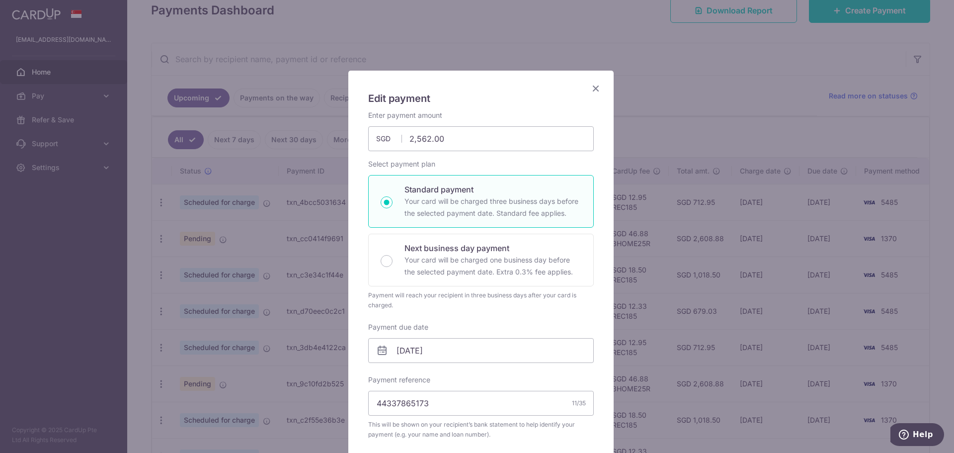
scroll to position [0, 0]
click at [592, 93] on icon "Close" at bounding box center [596, 90] width 12 height 12
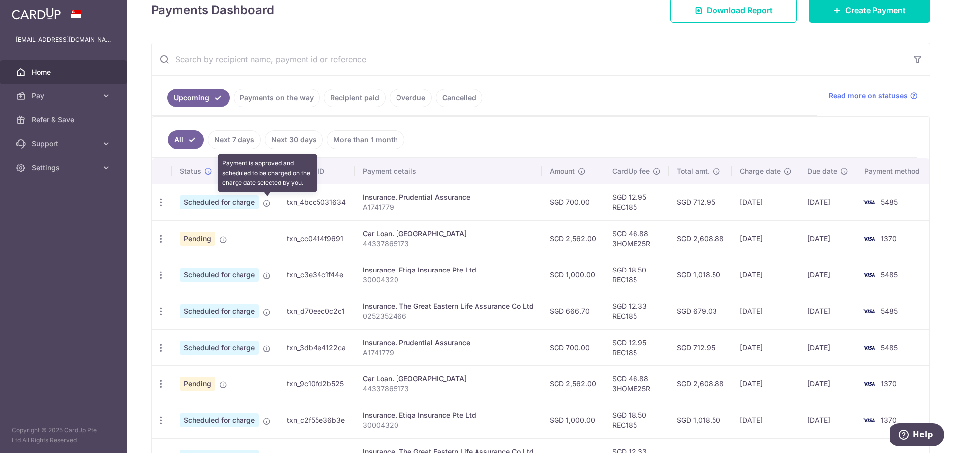
click at [269, 205] on icon at bounding box center [267, 203] width 8 height 8
click at [162, 203] on icon "button" at bounding box center [161, 202] width 10 height 10
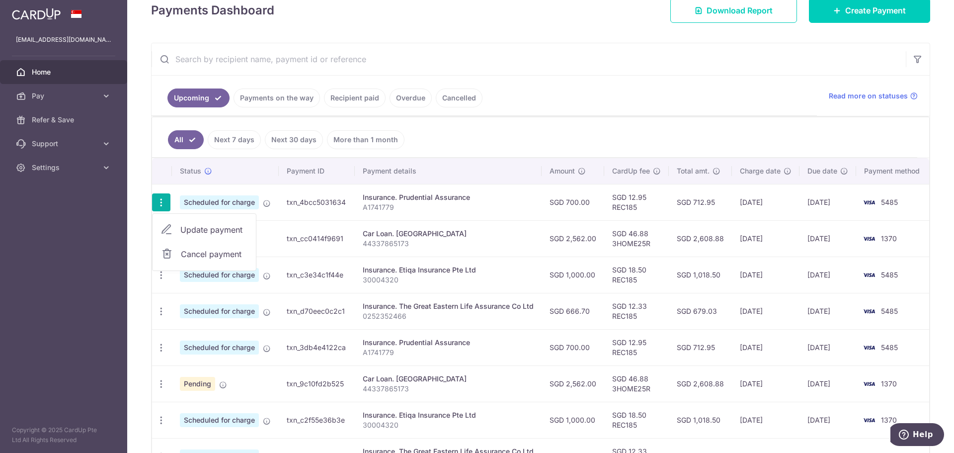
click at [203, 232] on span "Update payment" at bounding box center [214, 230] width 68 height 12
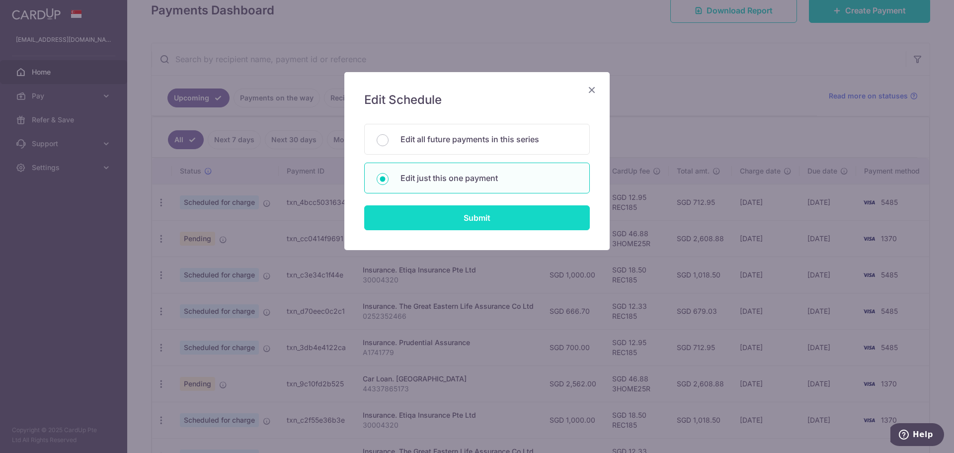
click at [488, 212] on input "Submit" at bounding box center [477, 217] width 226 height 25
type input "700.00"
radio input "true"
type input "[DATE]"
type input "A1741779"
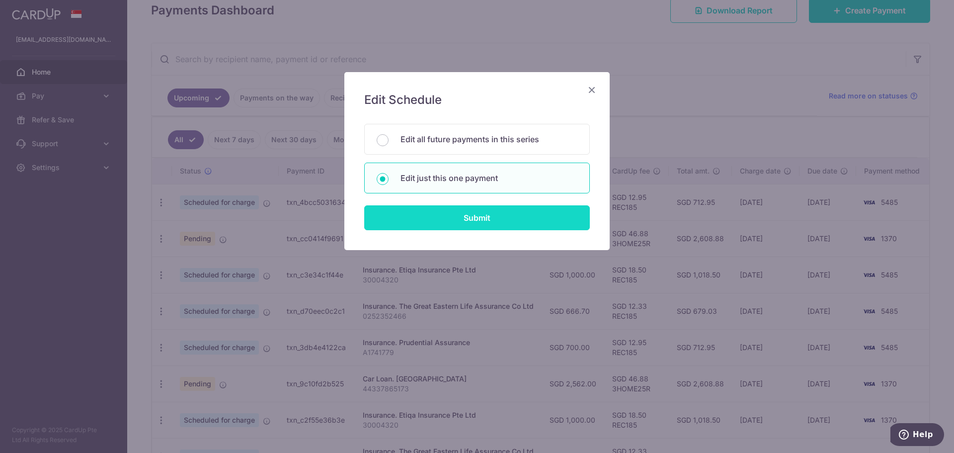
type input "REC185"
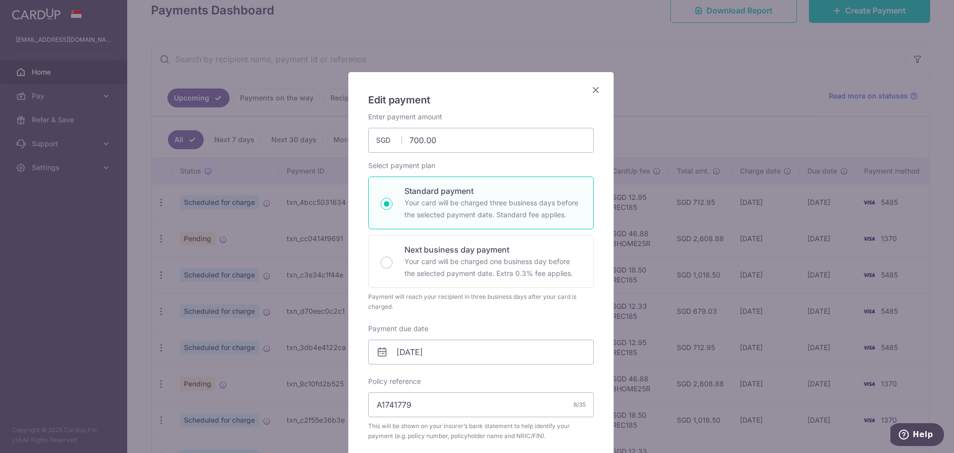
click at [590, 90] on icon "Close" at bounding box center [596, 90] width 12 height 12
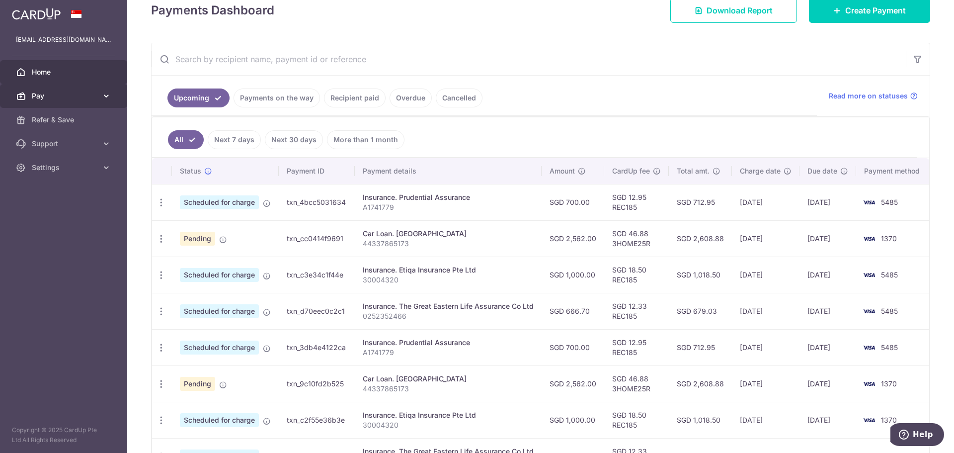
click at [99, 102] on link "Pay" at bounding box center [63, 96] width 127 height 24
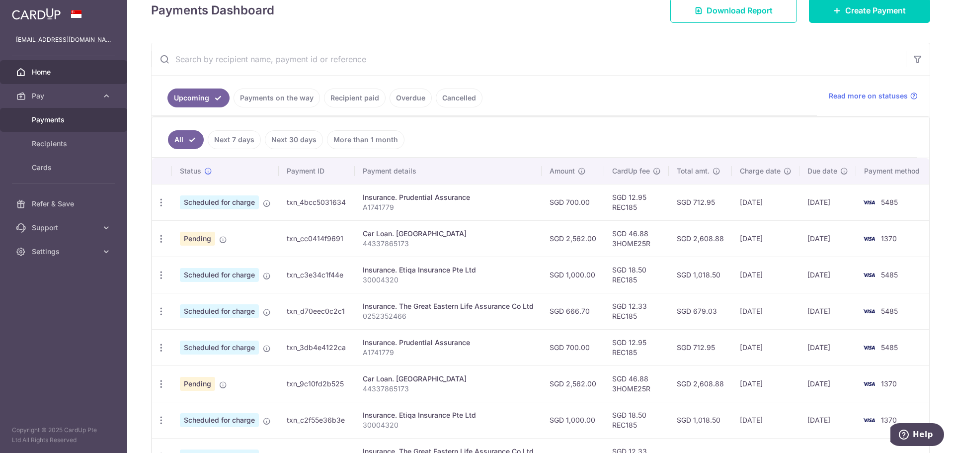
click at [71, 117] on span "Payments" at bounding box center [65, 120] width 66 height 10
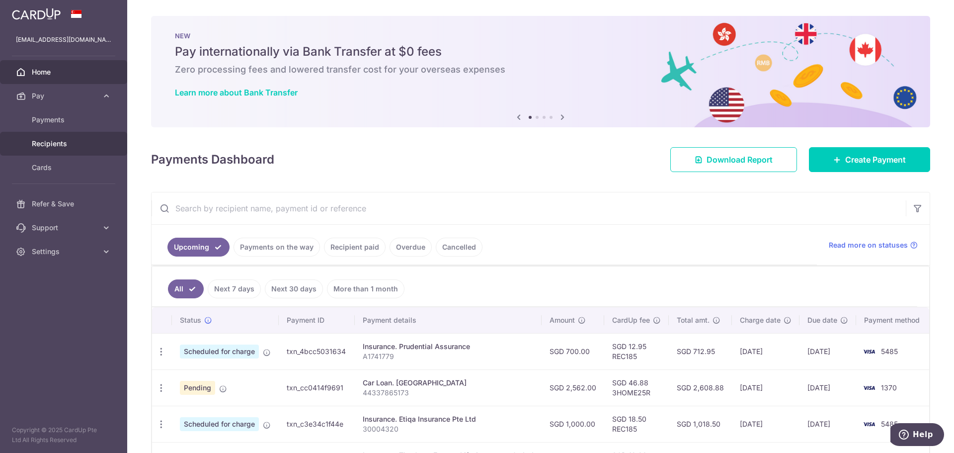
click at [72, 142] on span "Recipients" at bounding box center [65, 144] width 66 height 10
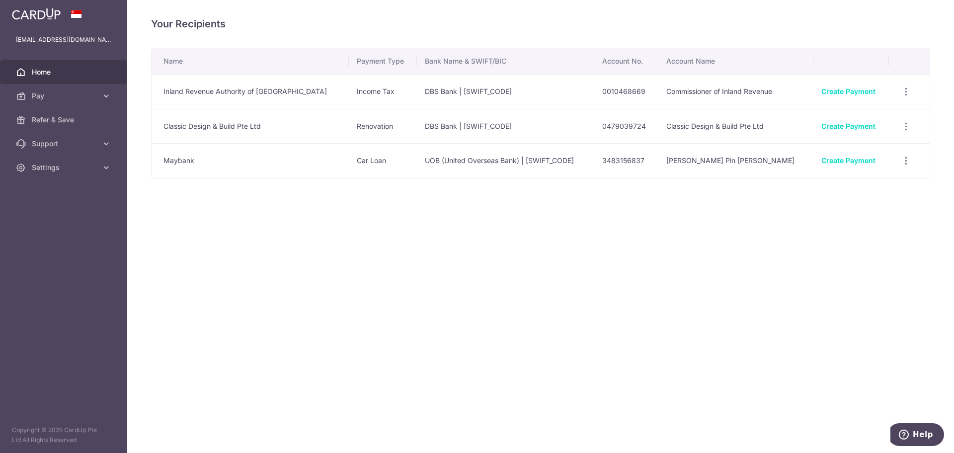
click at [58, 70] on span "Home" at bounding box center [65, 72] width 66 height 10
